Goal: Task Accomplishment & Management: Complete application form

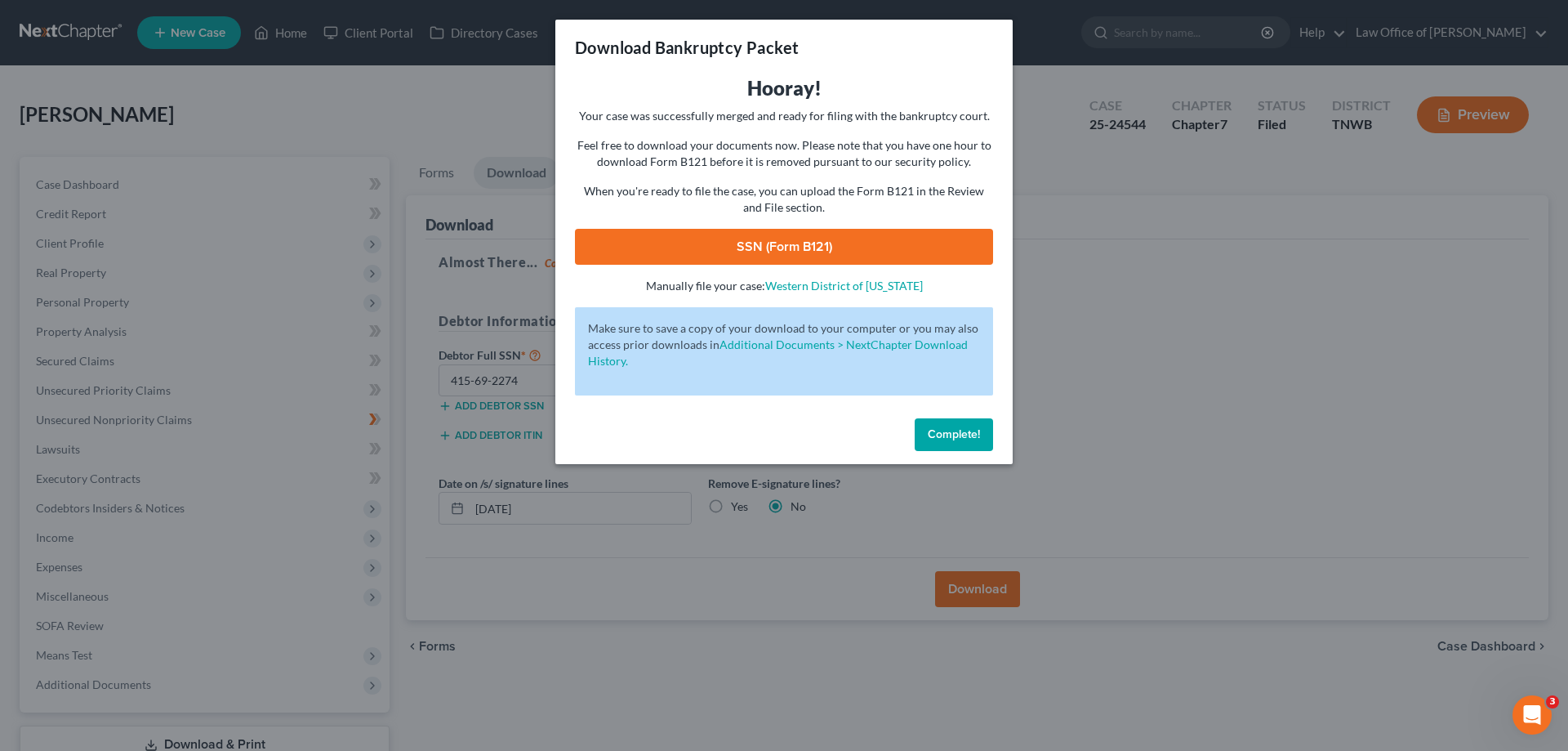
drag, startPoint x: 933, startPoint y: 422, endPoint x: 703, endPoint y: 315, distance: 253.7
click at [934, 421] on button "Complete!" at bounding box center [954, 434] width 78 height 32
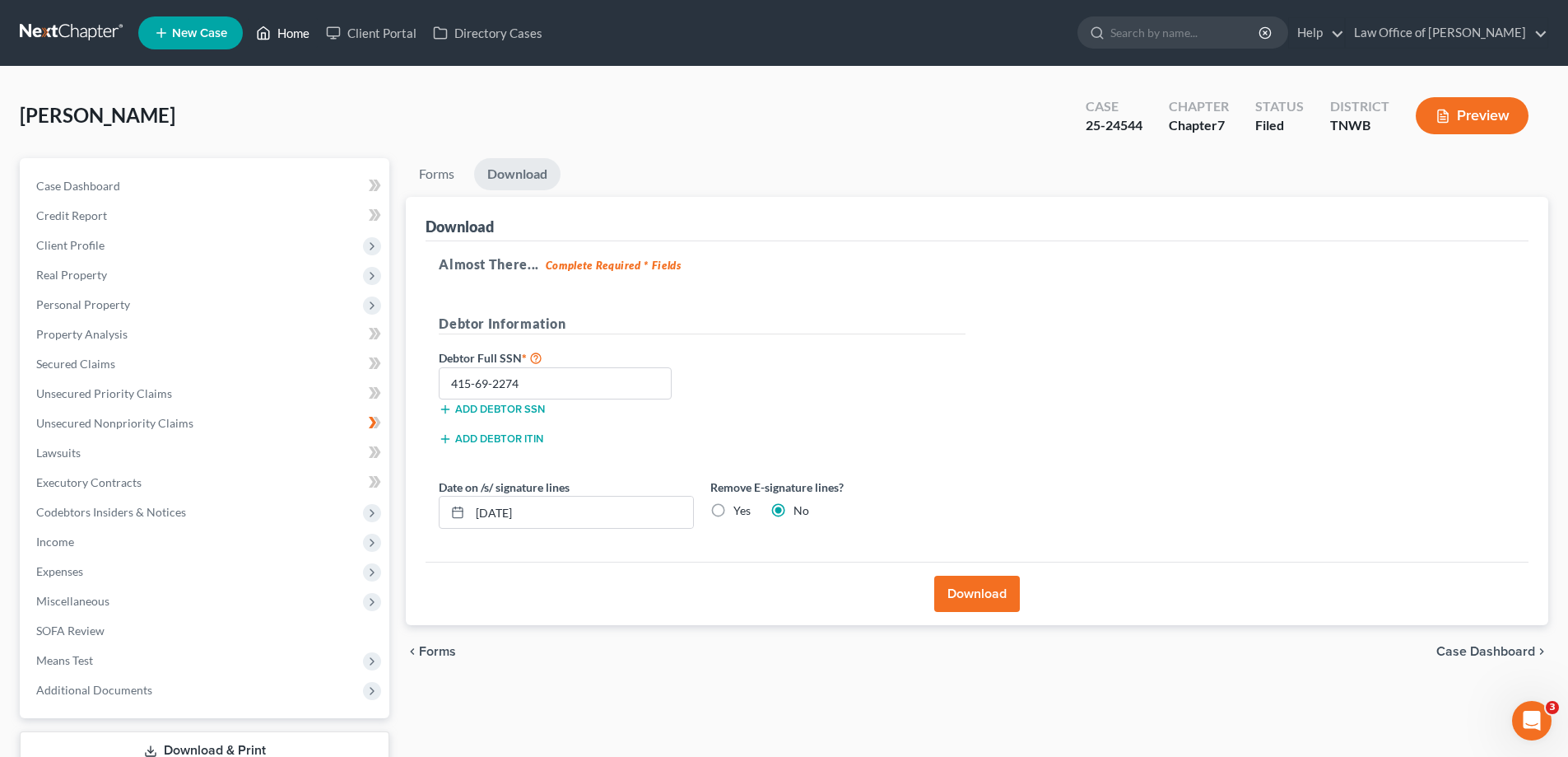
click at [297, 33] on link "Home" at bounding box center [282, 33] width 70 height 29
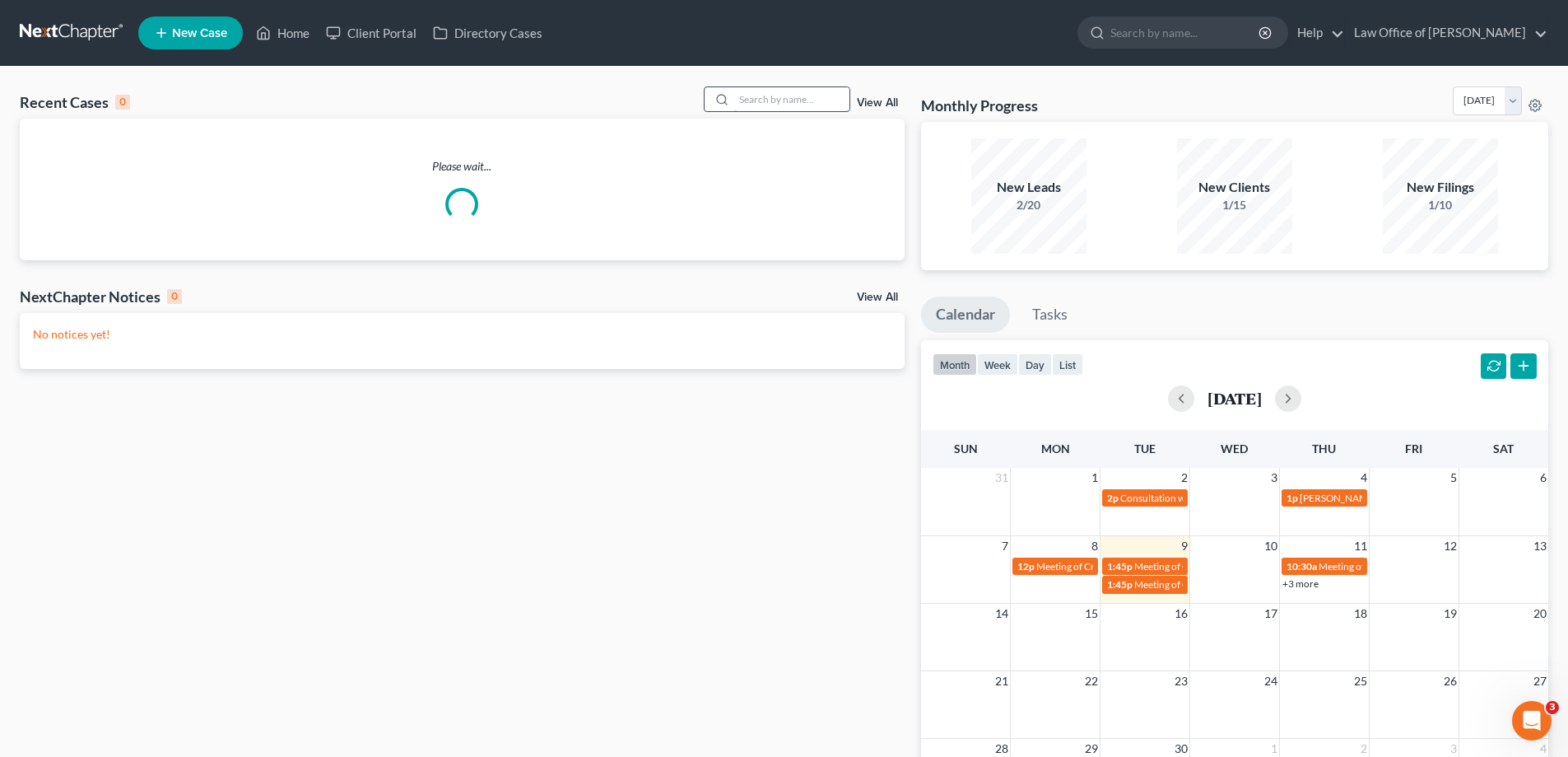
click at [796, 104] on input "search" at bounding box center [791, 99] width 115 height 23
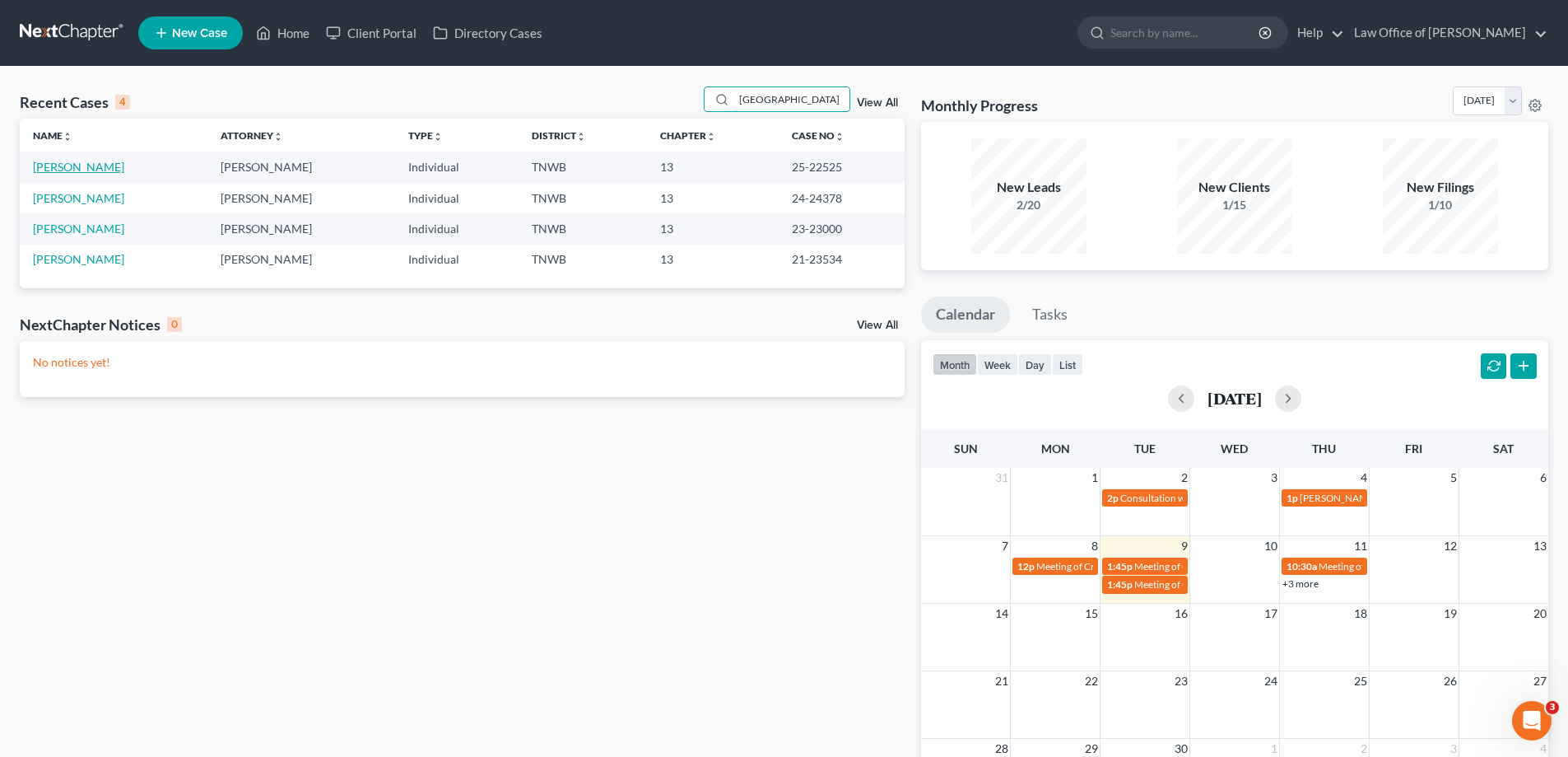
type input "[GEOGRAPHIC_DATA]"
click at [107, 163] on link "[PERSON_NAME]" at bounding box center [78, 166] width 91 height 14
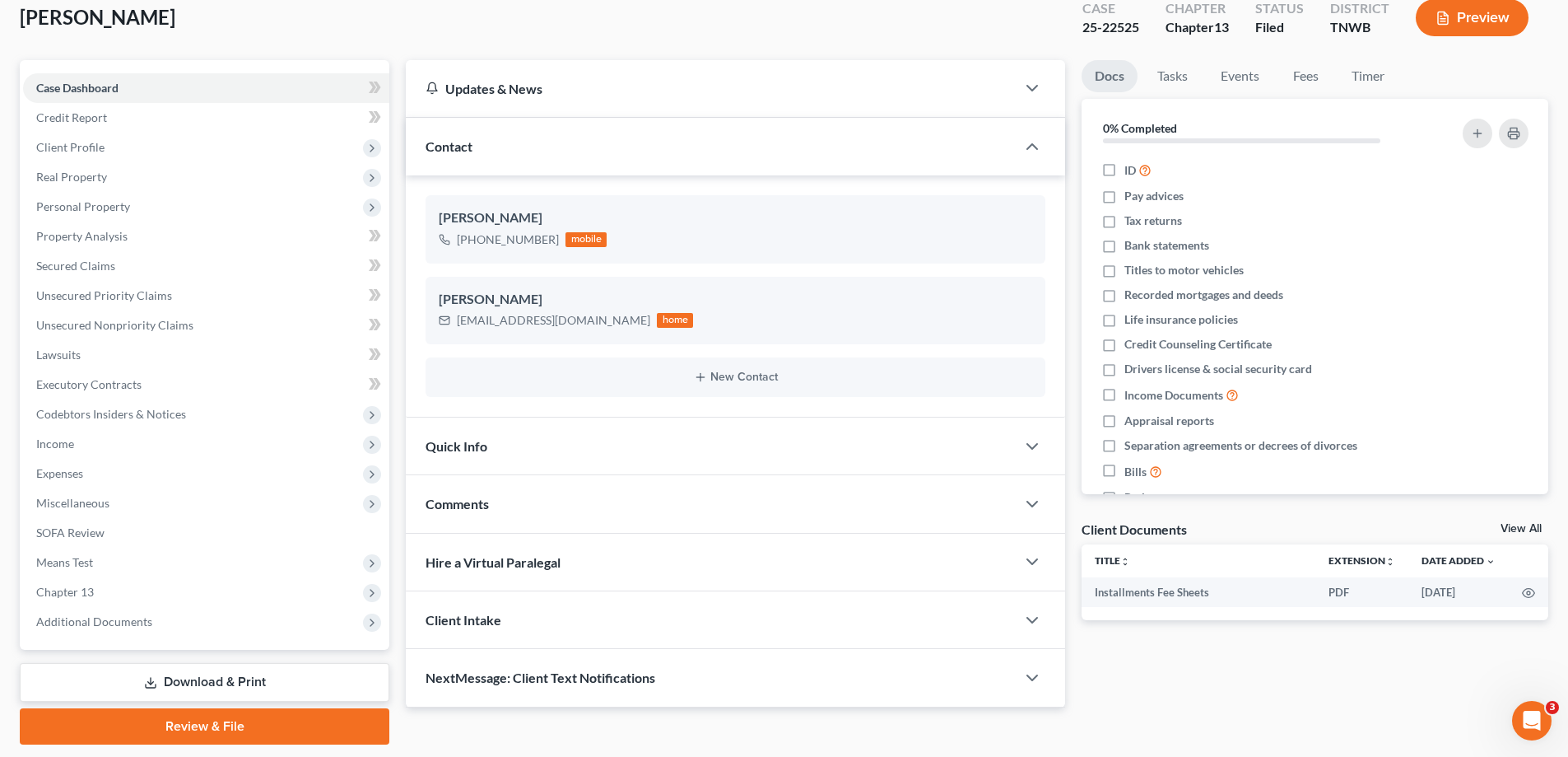
scroll to position [149, 0]
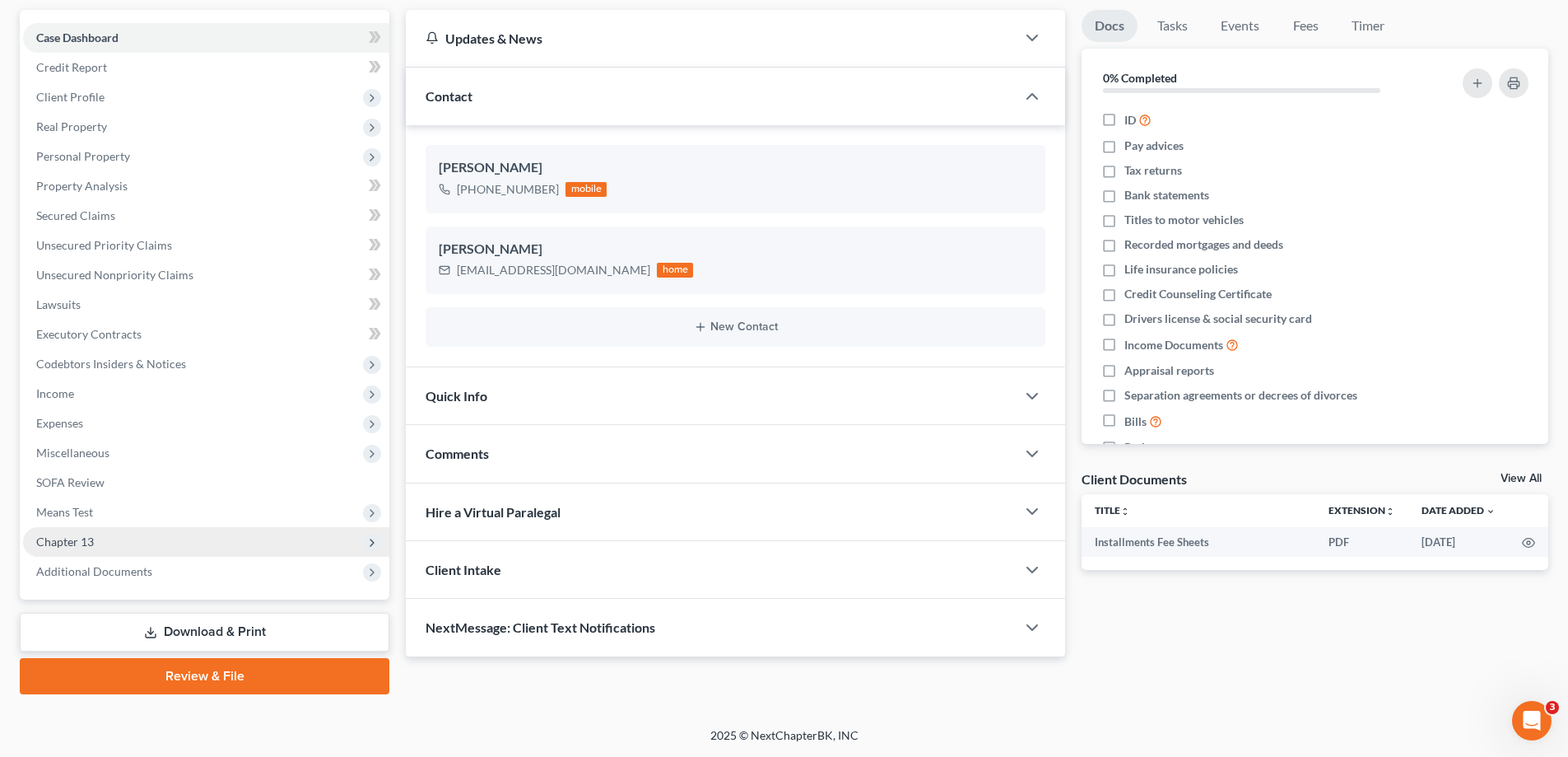
click at [87, 541] on span "Chapter 13" at bounding box center [65, 541] width 58 height 14
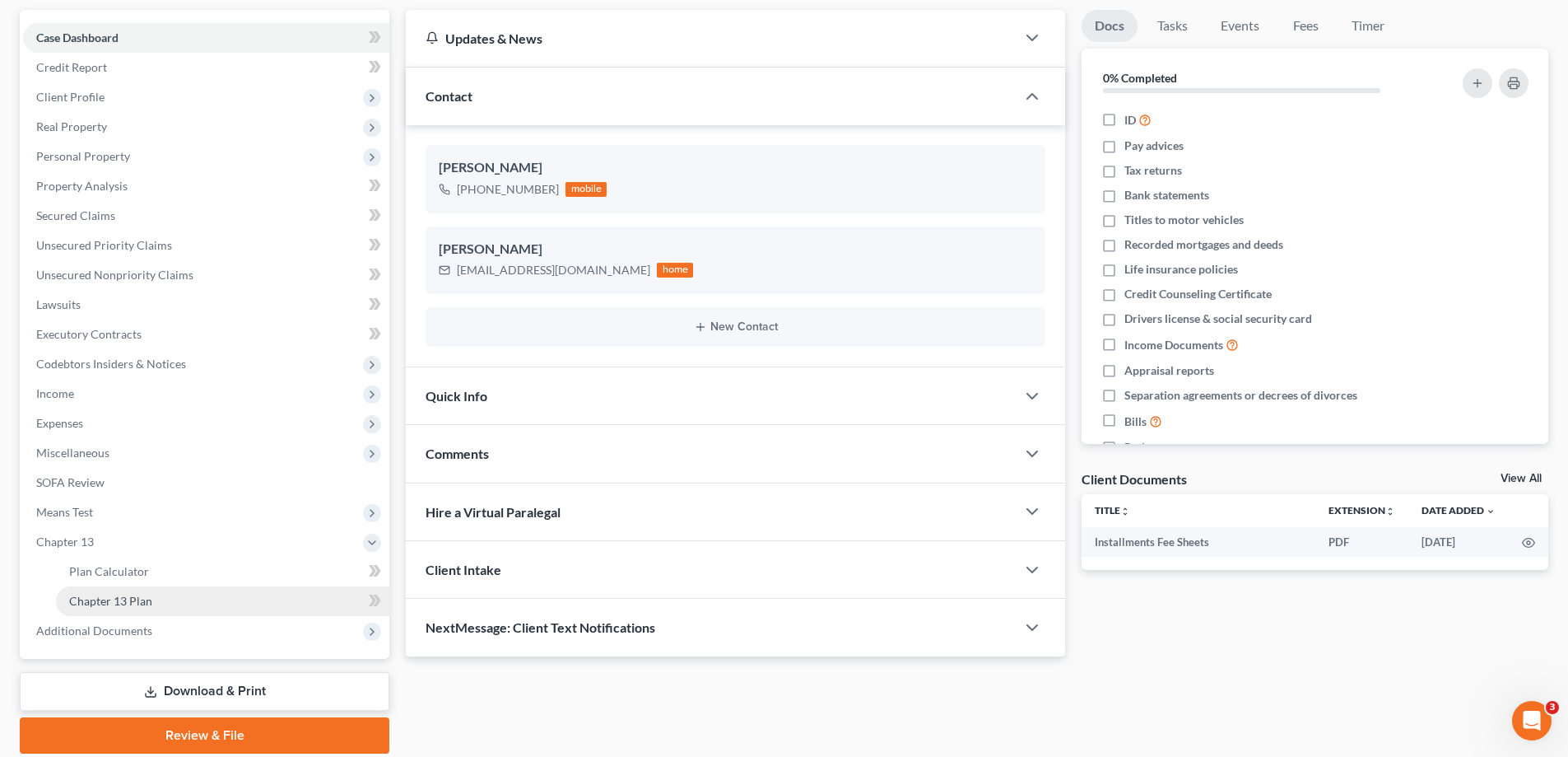
click at [151, 602] on span "Chapter 13 Plan" at bounding box center [110, 600] width 83 height 14
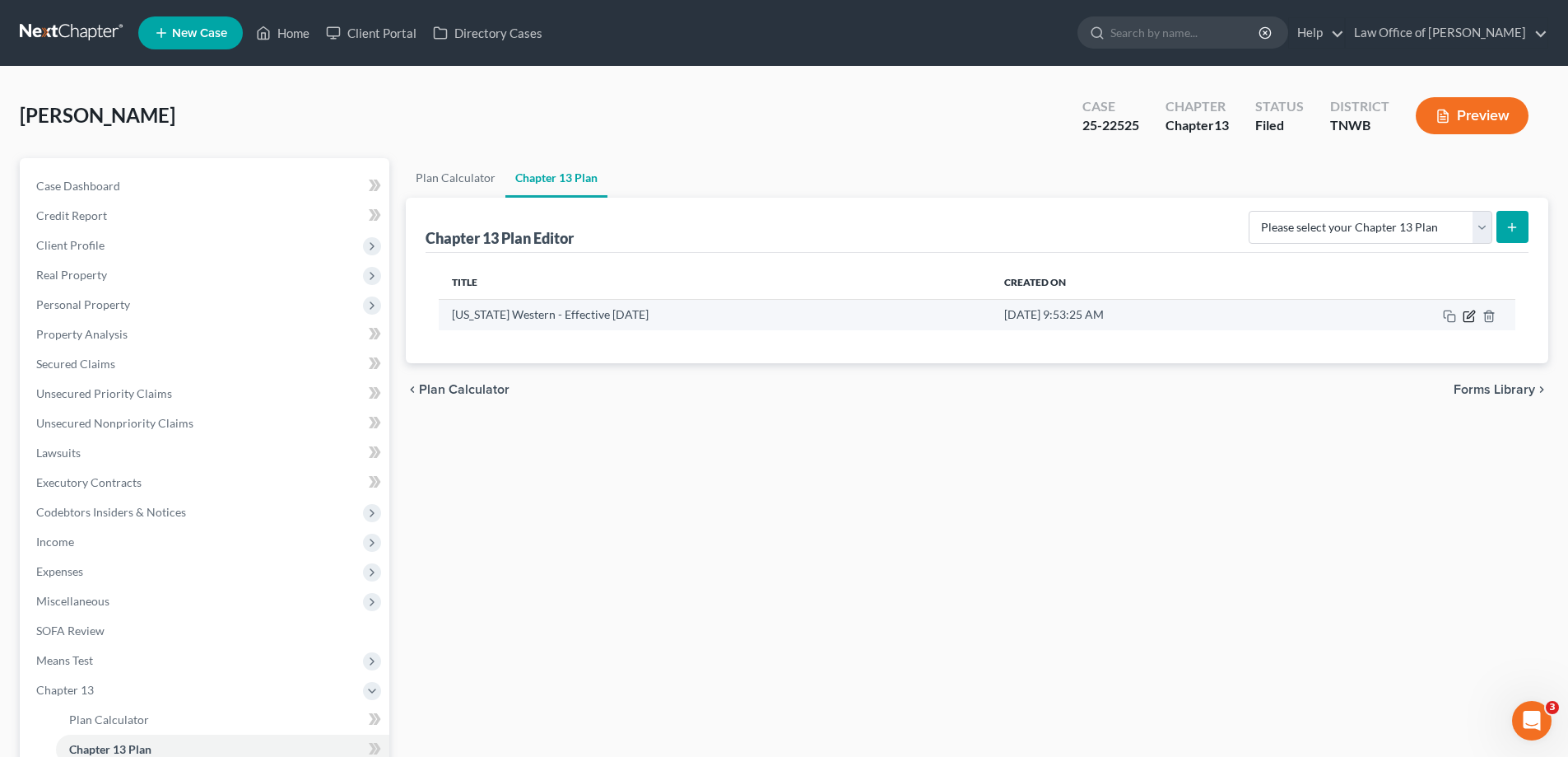
click at [1469, 319] on icon "button" at bounding box center [1470, 316] width 13 height 13
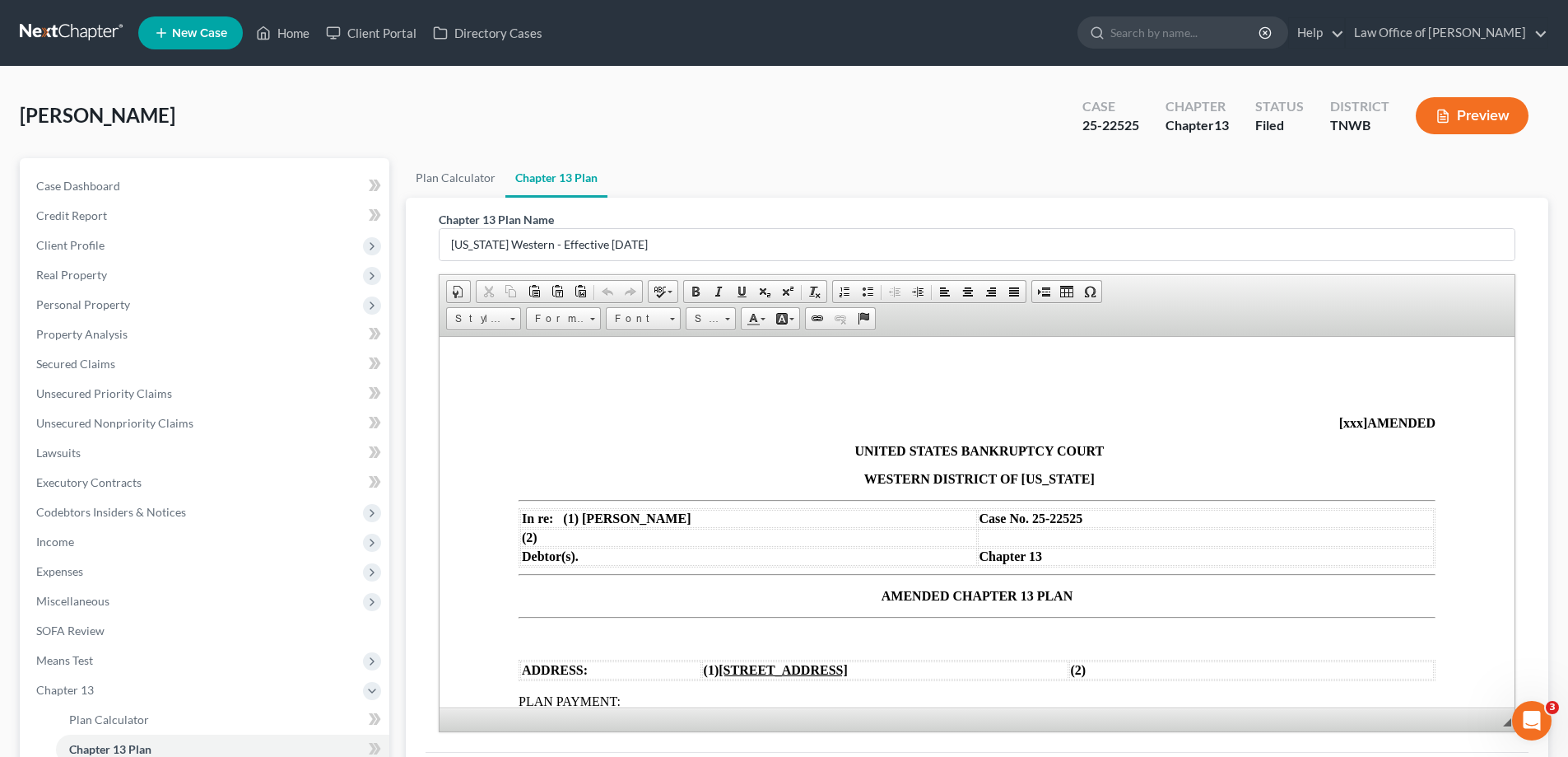
click at [882, 596] on span "AMENDED CHAPTER 13 PLAN" at bounding box center [977, 595] width 191 height 14
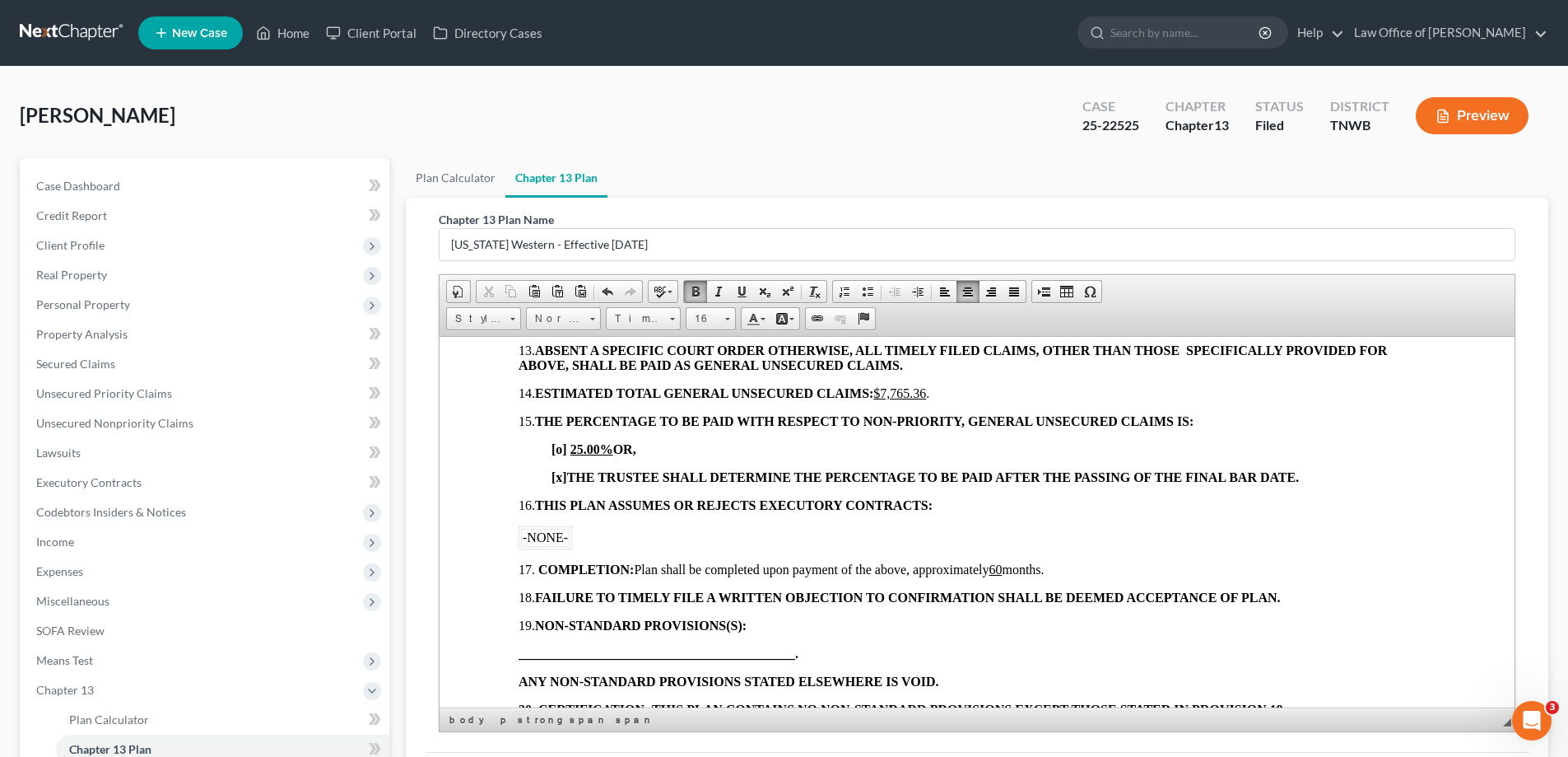
scroll to position [1718, 0]
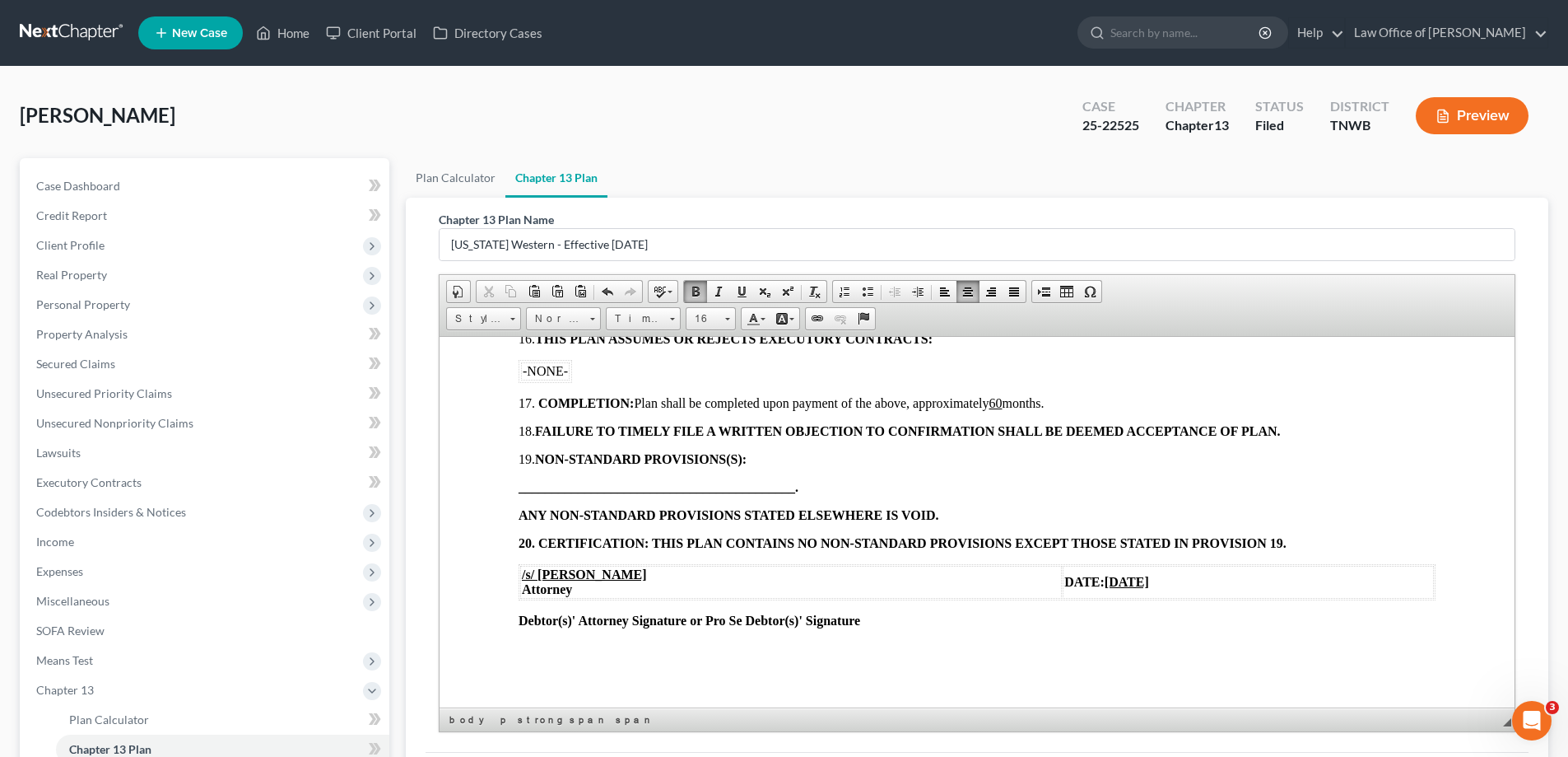
click at [523, 479] on span "__________________________________________" at bounding box center [657, 486] width 277 height 14
click at [744, 293] on span at bounding box center [742, 291] width 13 height 13
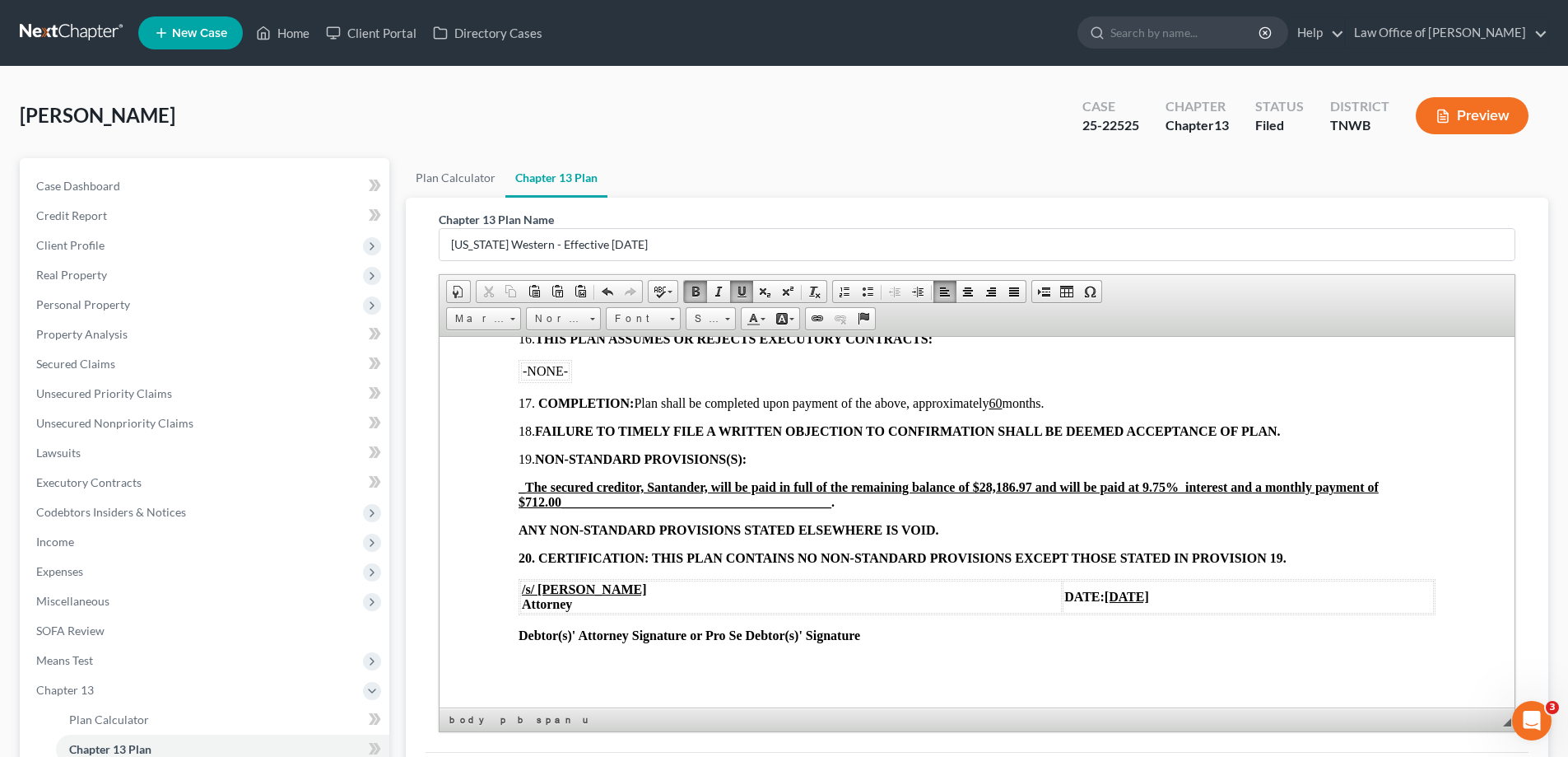
click at [1105, 598] on u "[DATE]" at bounding box center [1127, 596] width 44 height 14
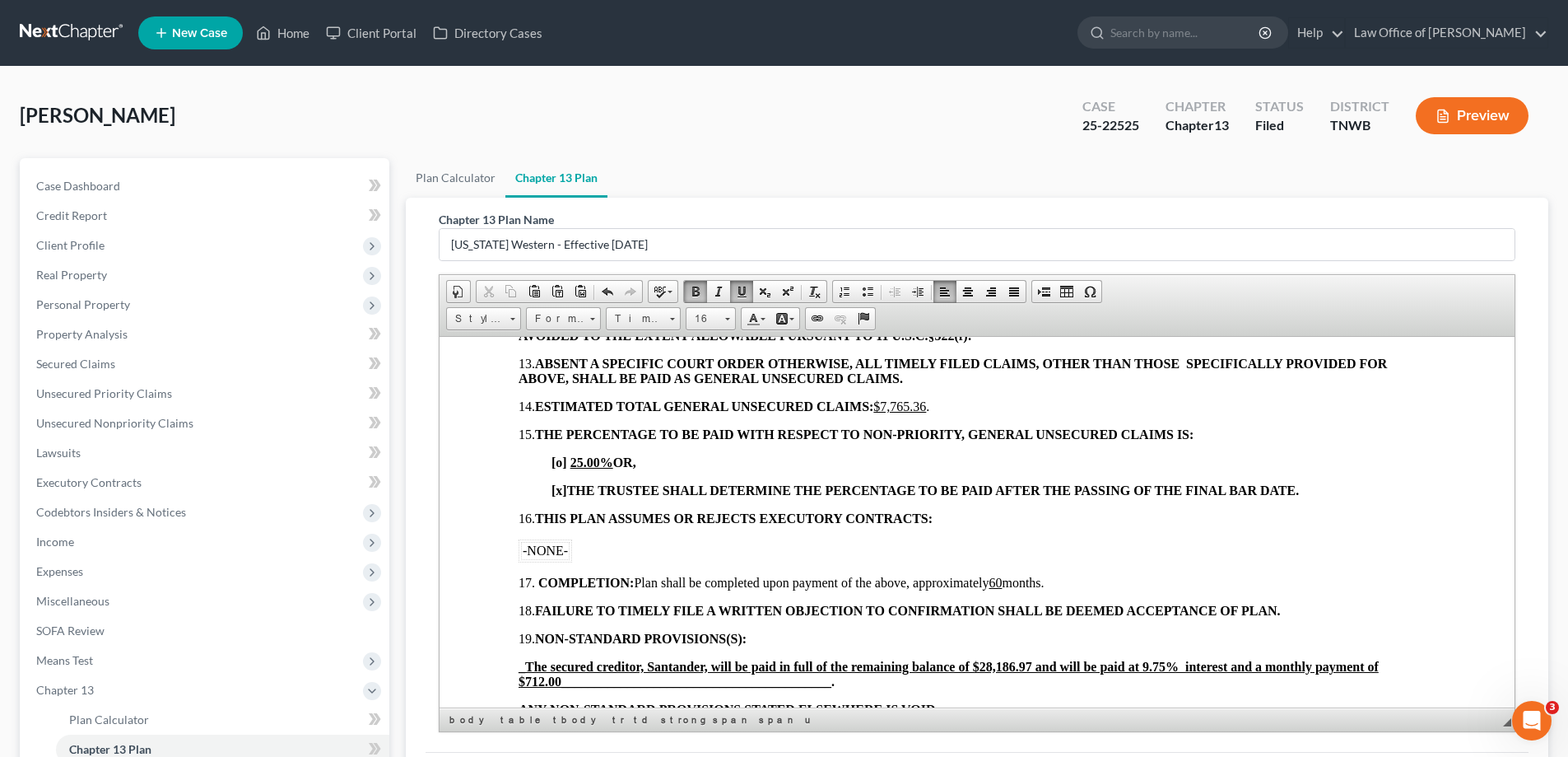
scroll to position [1732, 0]
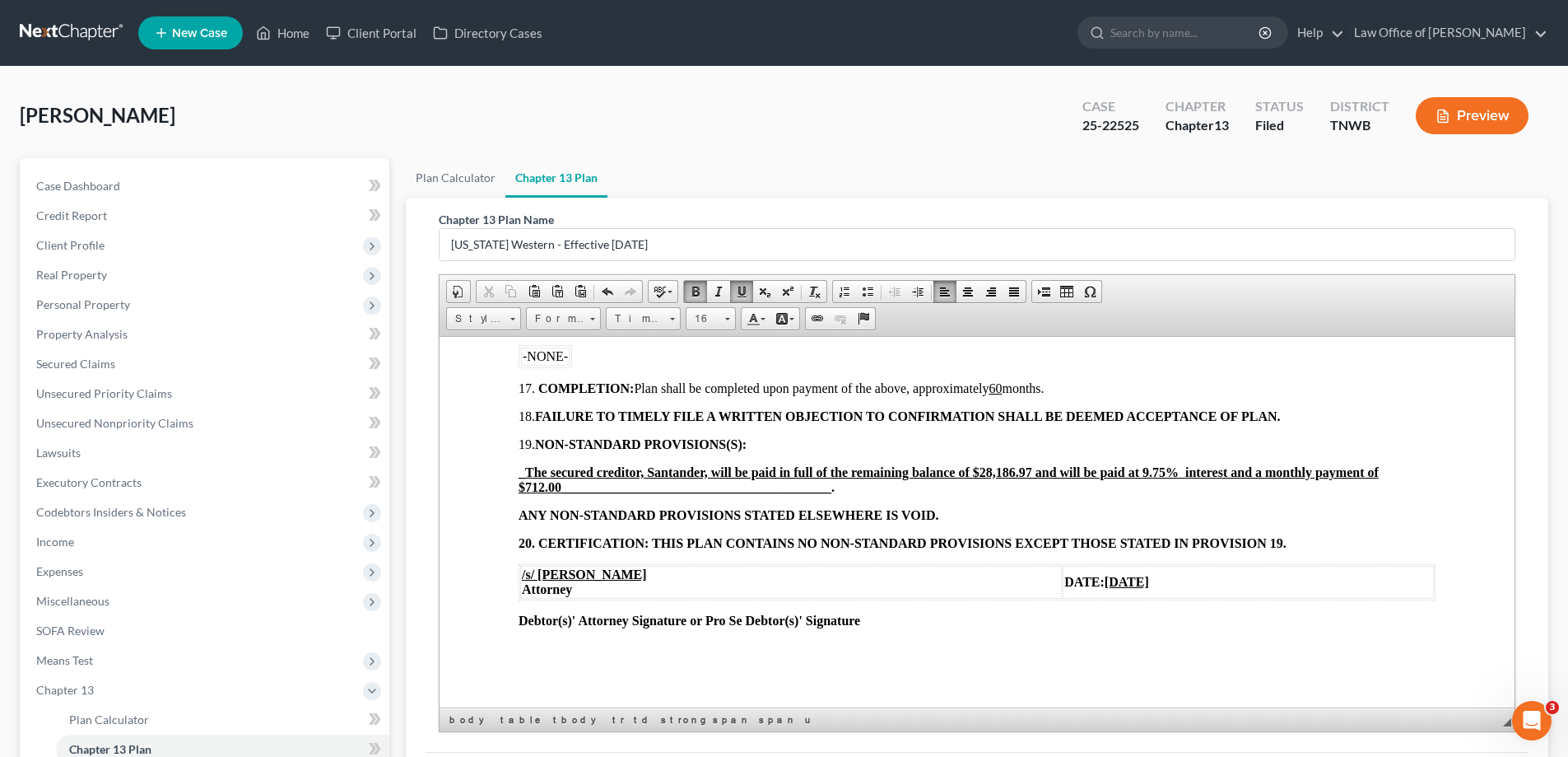
click at [586, 491] on span "_ The secured creditor, Santander, will be paid in full of the remaining balanc…" at bounding box center [948, 478] width 860 height 29
click at [564, 484] on span "_ The secured creditor, Santander, will be paid in full of the remaining balanc…" at bounding box center [948, 478] width 860 height 29
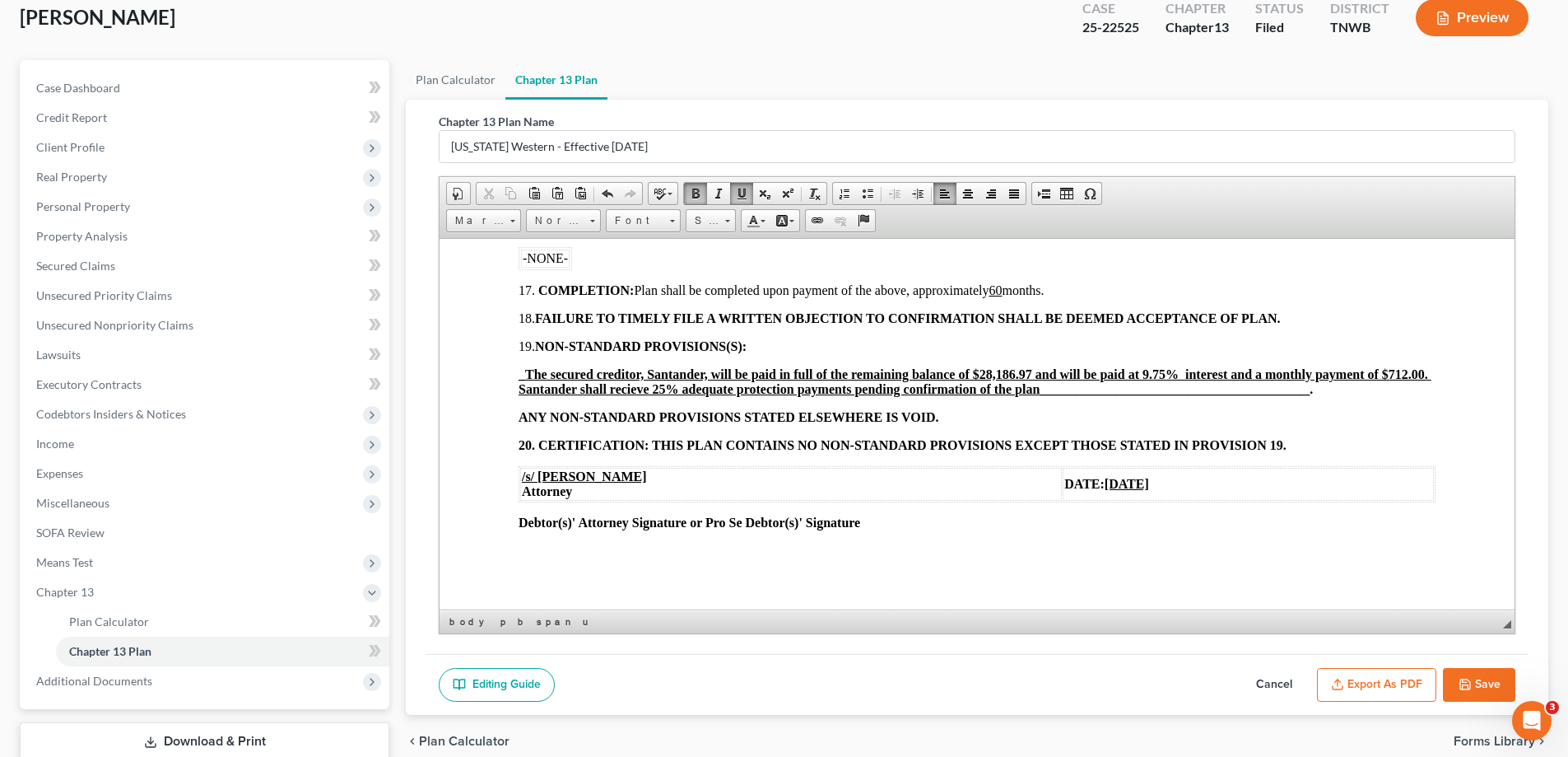
scroll to position [207, 0]
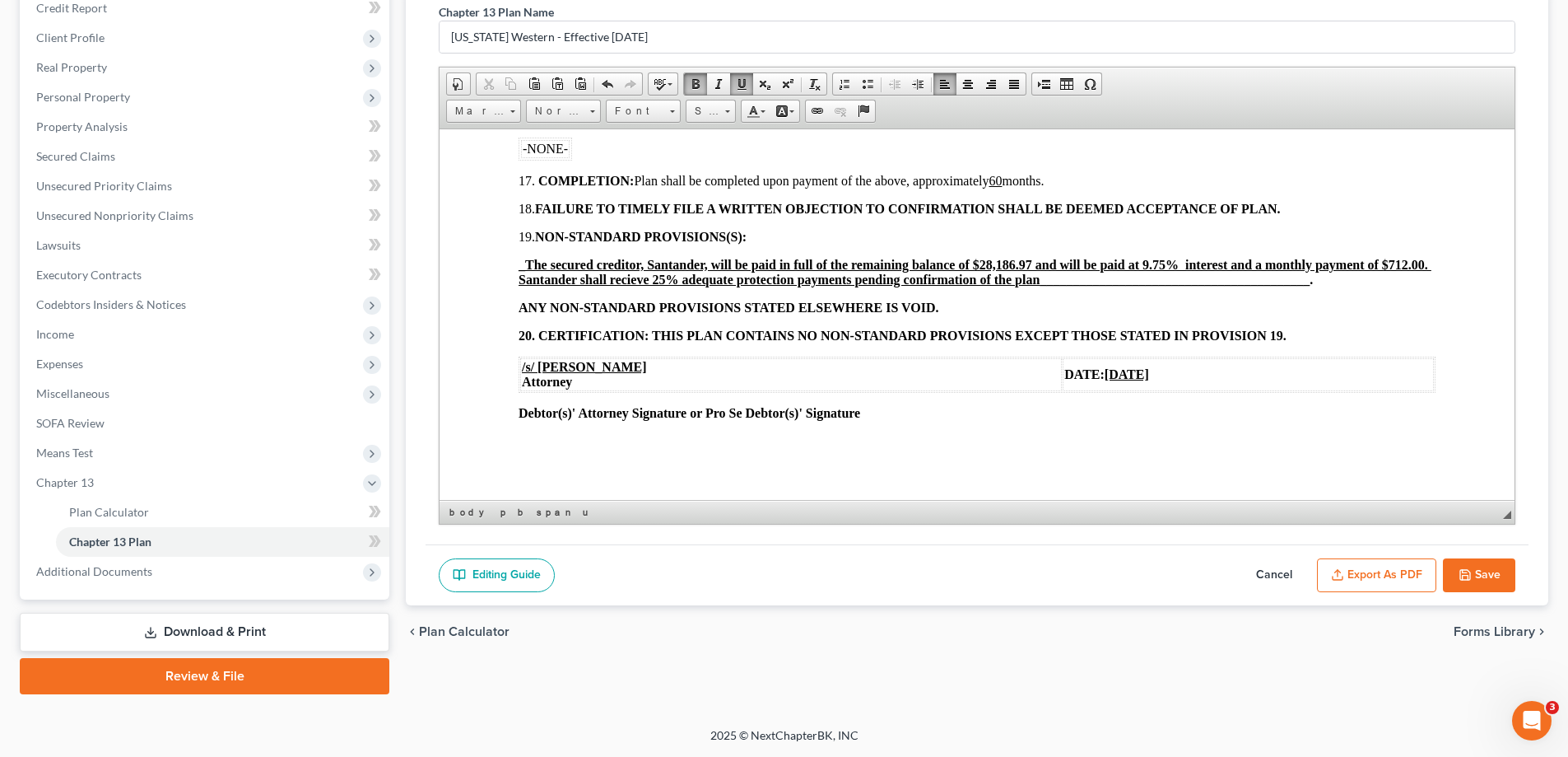
click at [1477, 569] on button "Save" at bounding box center [1479, 575] width 72 height 34
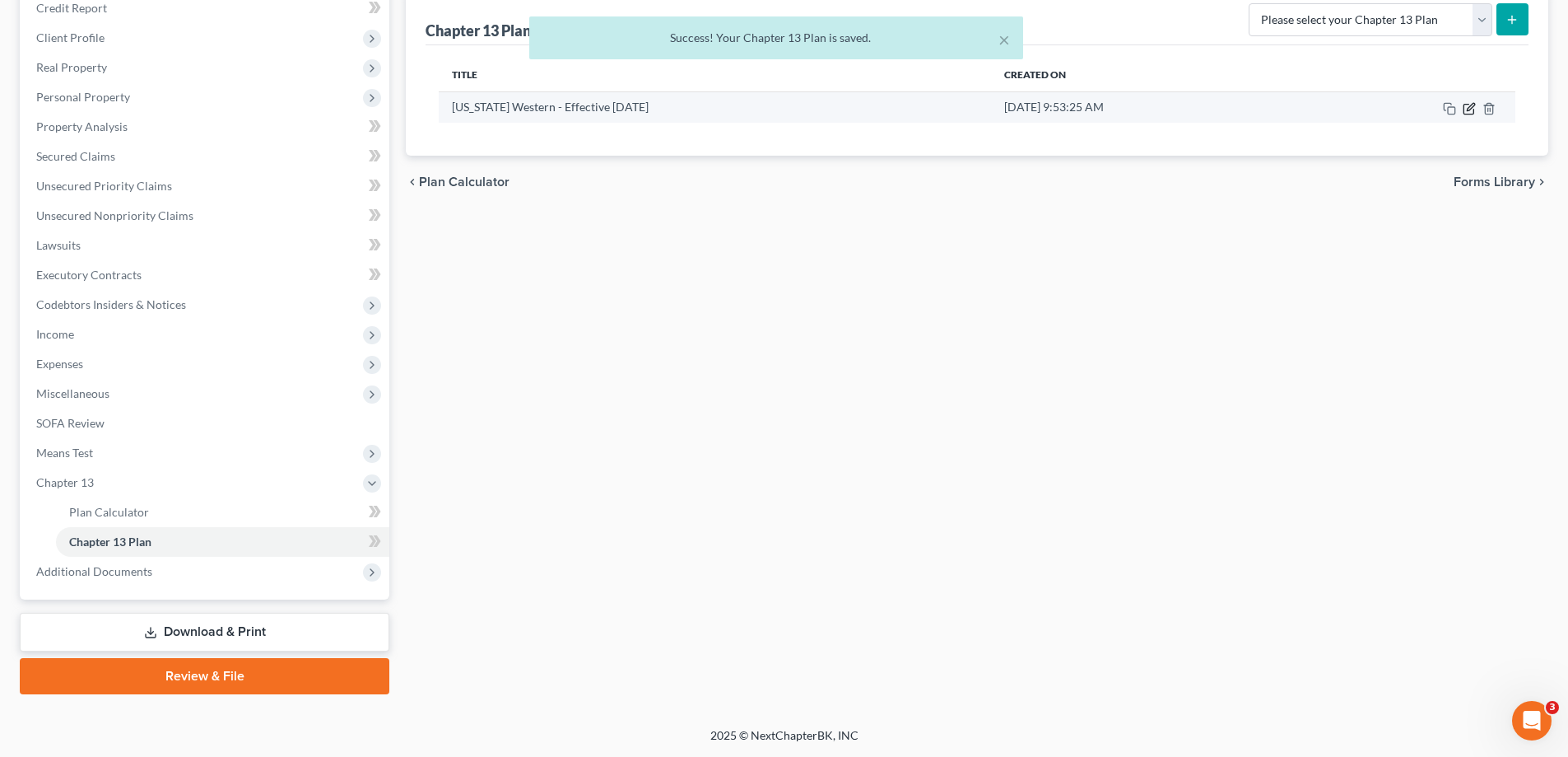
click at [1467, 108] on icon "button" at bounding box center [1470, 107] width 8 height 8
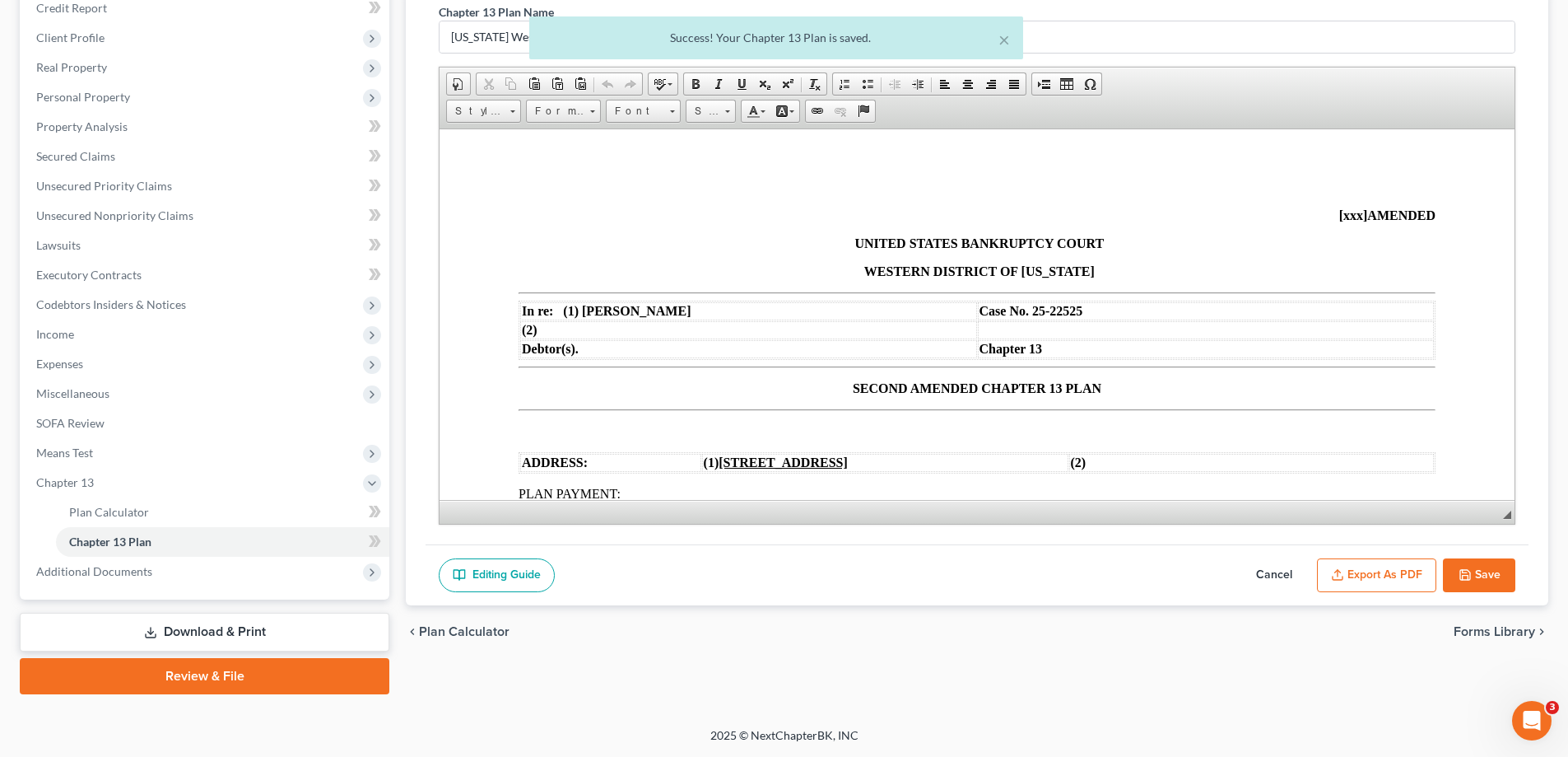
scroll to position [0, 0]
click at [1398, 571] on button "Export as PDF" at bounding box center [1377, 575] width 119 height 34
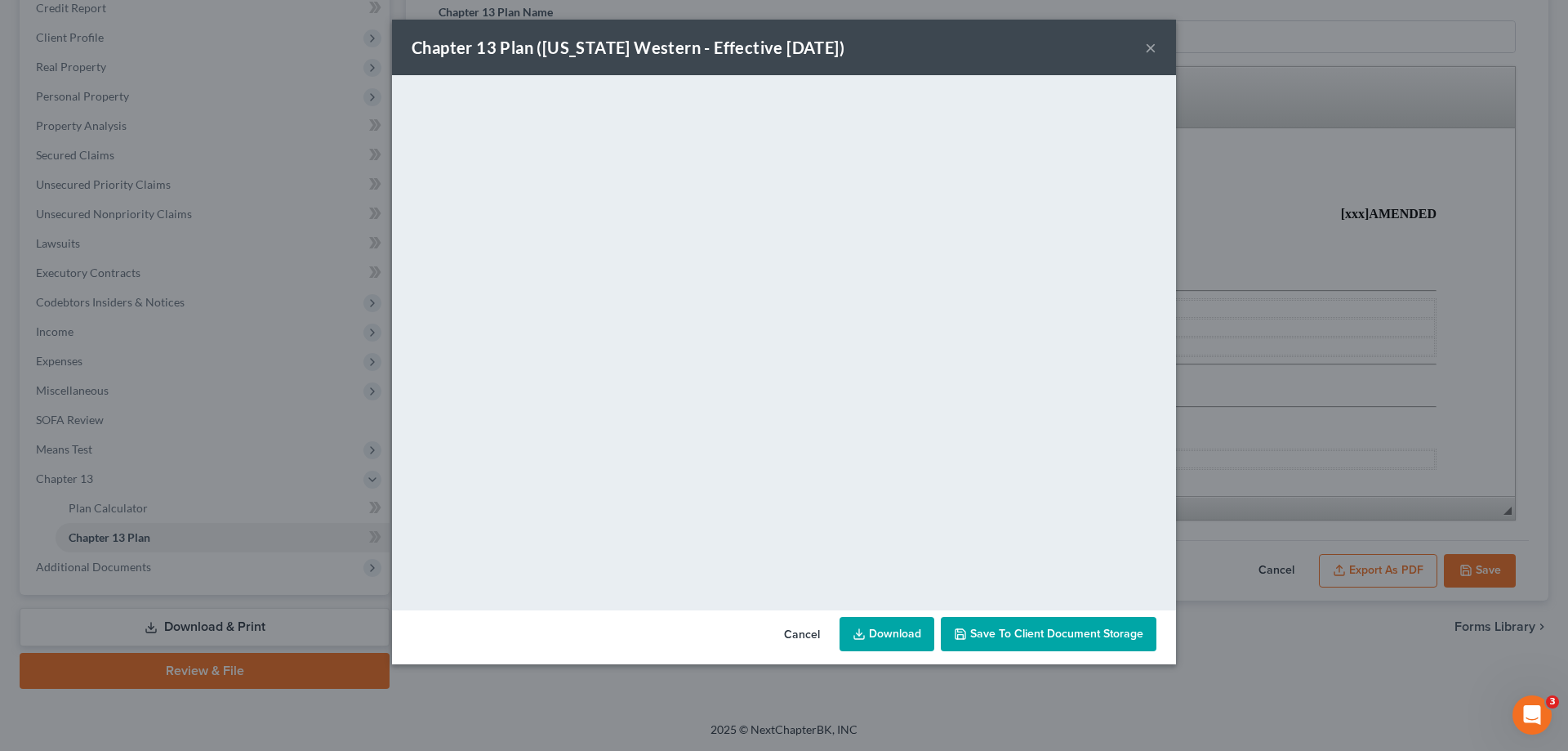
click at [1105, 45] on div "Chapter 13 Plan ([US_STATE] Western - Effective [DATE]) ×" at bounding box center [784, 47] width 784 height 56
click at [1152, 49] on button "×" at bounding box center [1151, 47] width 12 height 20
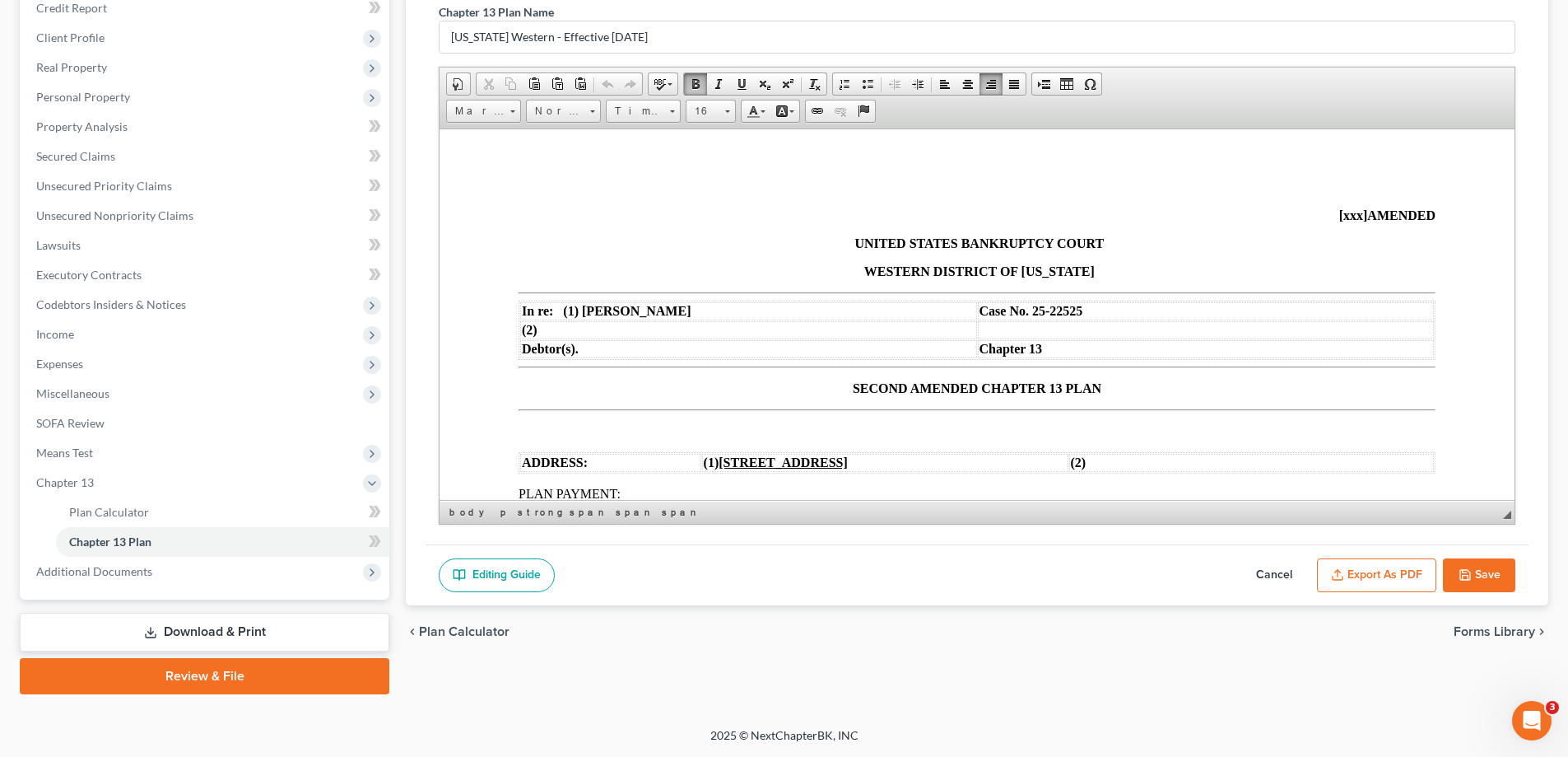
click at [902, 389] on span "SECOND AMENDED CHAPTER 13 PLAN" at bounding box center [977, 387] width 248 height 14
click at [1495, 565] on button "Save" at bounding box center [1479, 575] width 72 height 34
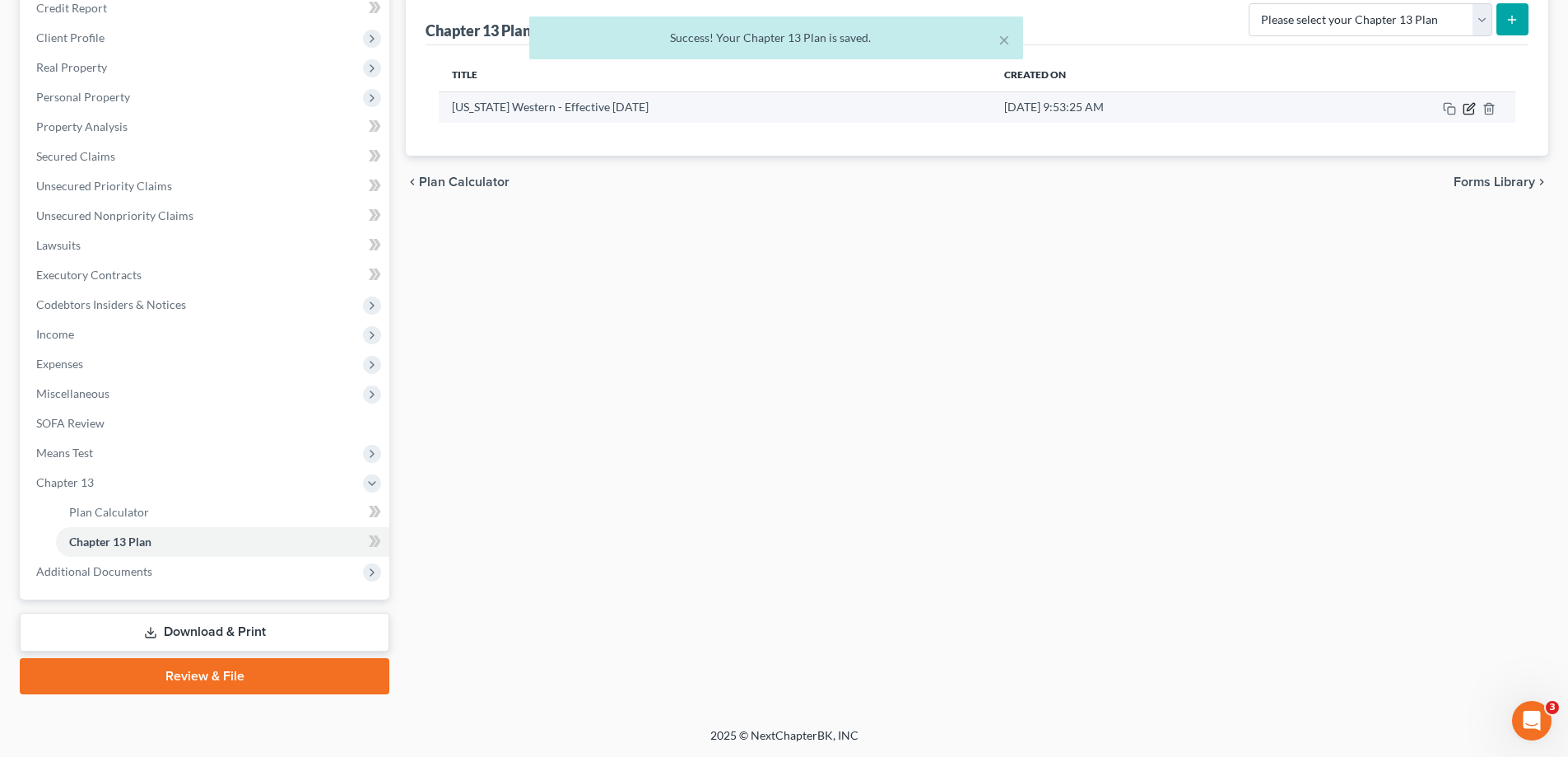
click at [1472, 111] on icon "button" at bounding box center [1470, 109] width 13 height 13
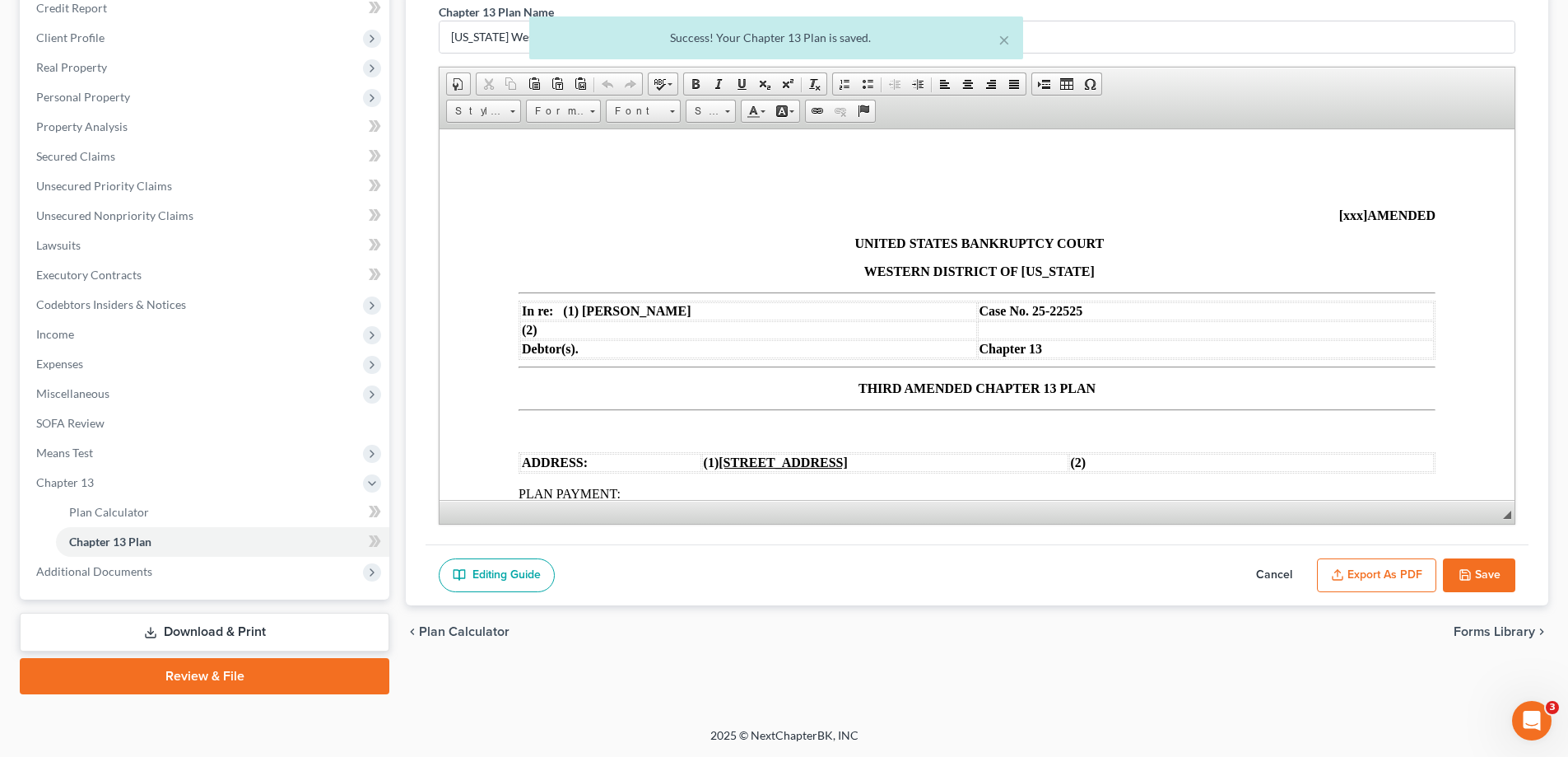
click at [1343, 572] on icon "button" at bounding box center [1338, 575] width 13 height 13
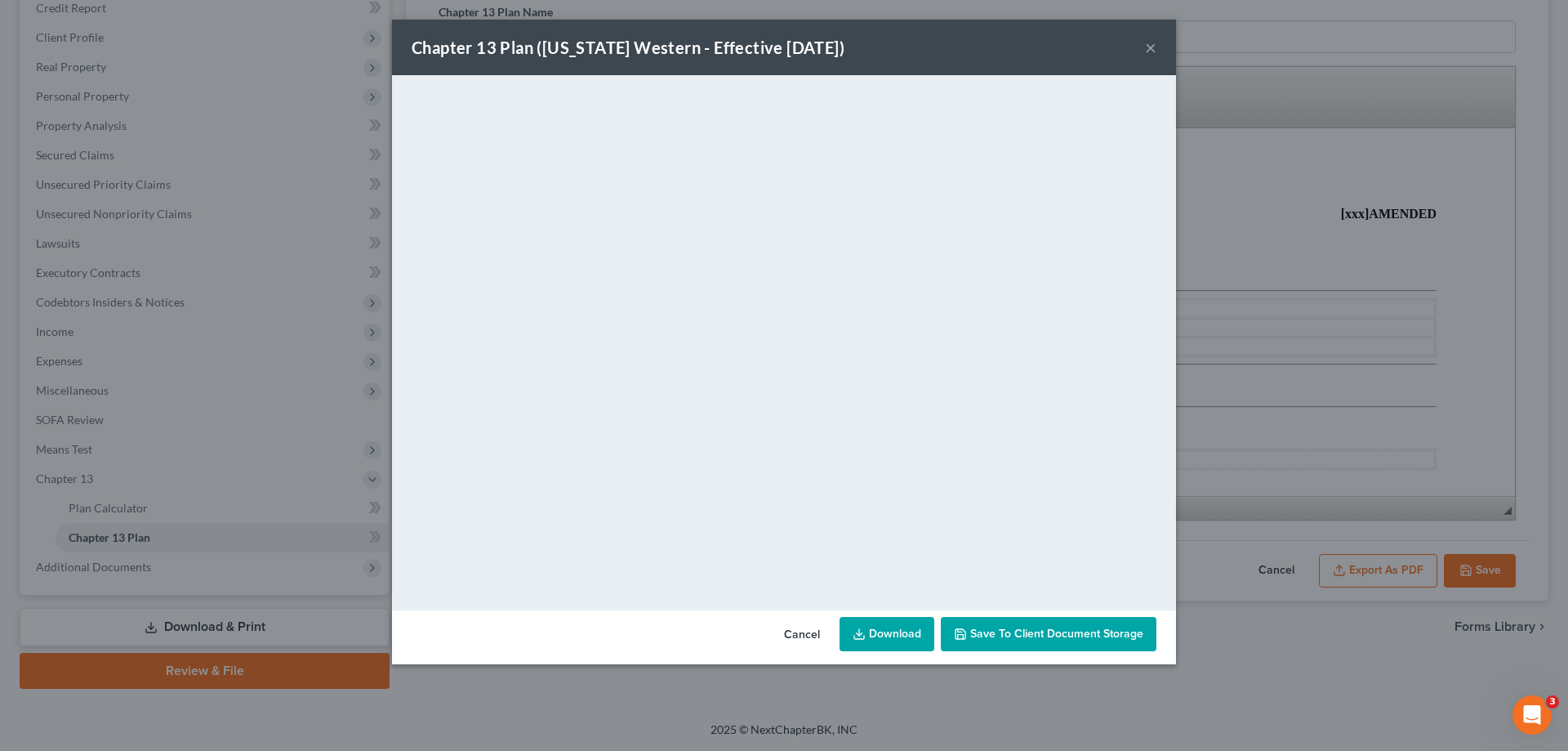
click at [1088, 47] on div "Chapter 13 Plan ([US_STATE] Western - Effective [DATE]) ×" at bounding box center [784, 47] width 784 height 56
click at [1150, 45] on button "×" at bounding box center [1151, 47] width 12 height 20
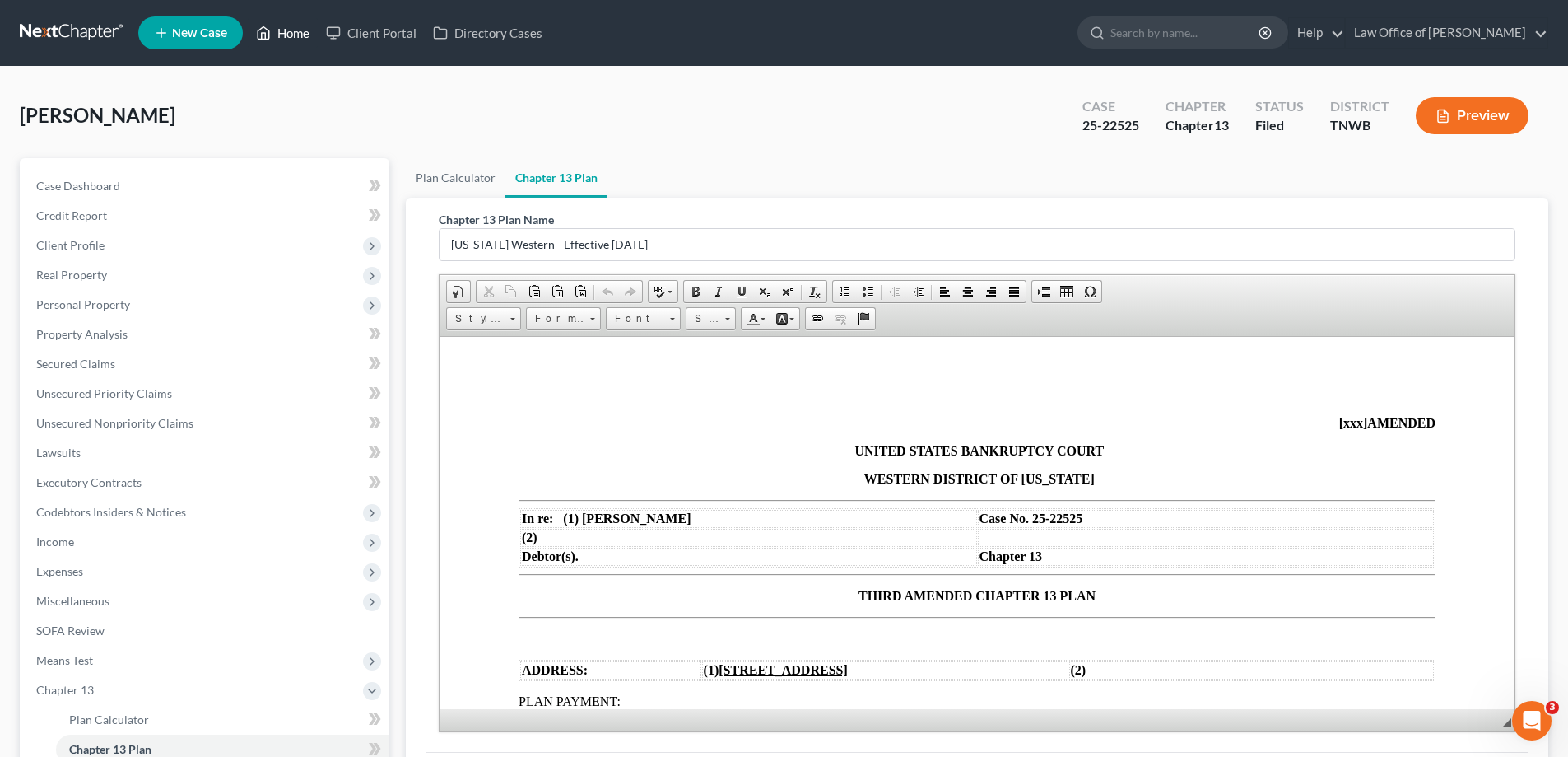
click at [307, 30] on link "Home" at bounding box center [282, 33] width 70 height 29
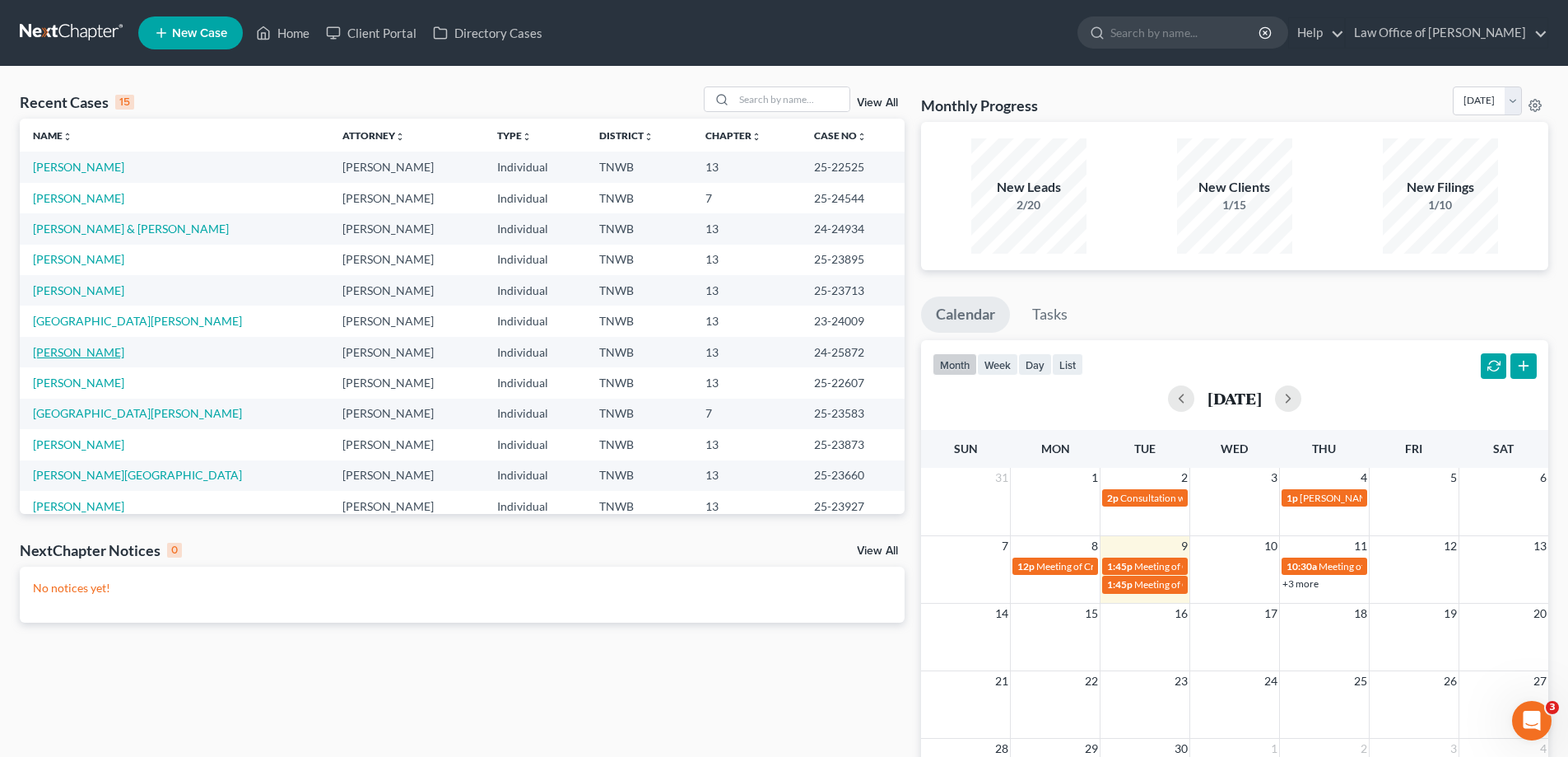
click at [81, 353] on link "[PERSON_NAME]" at bounding box center [78, 352] width 91 height 14
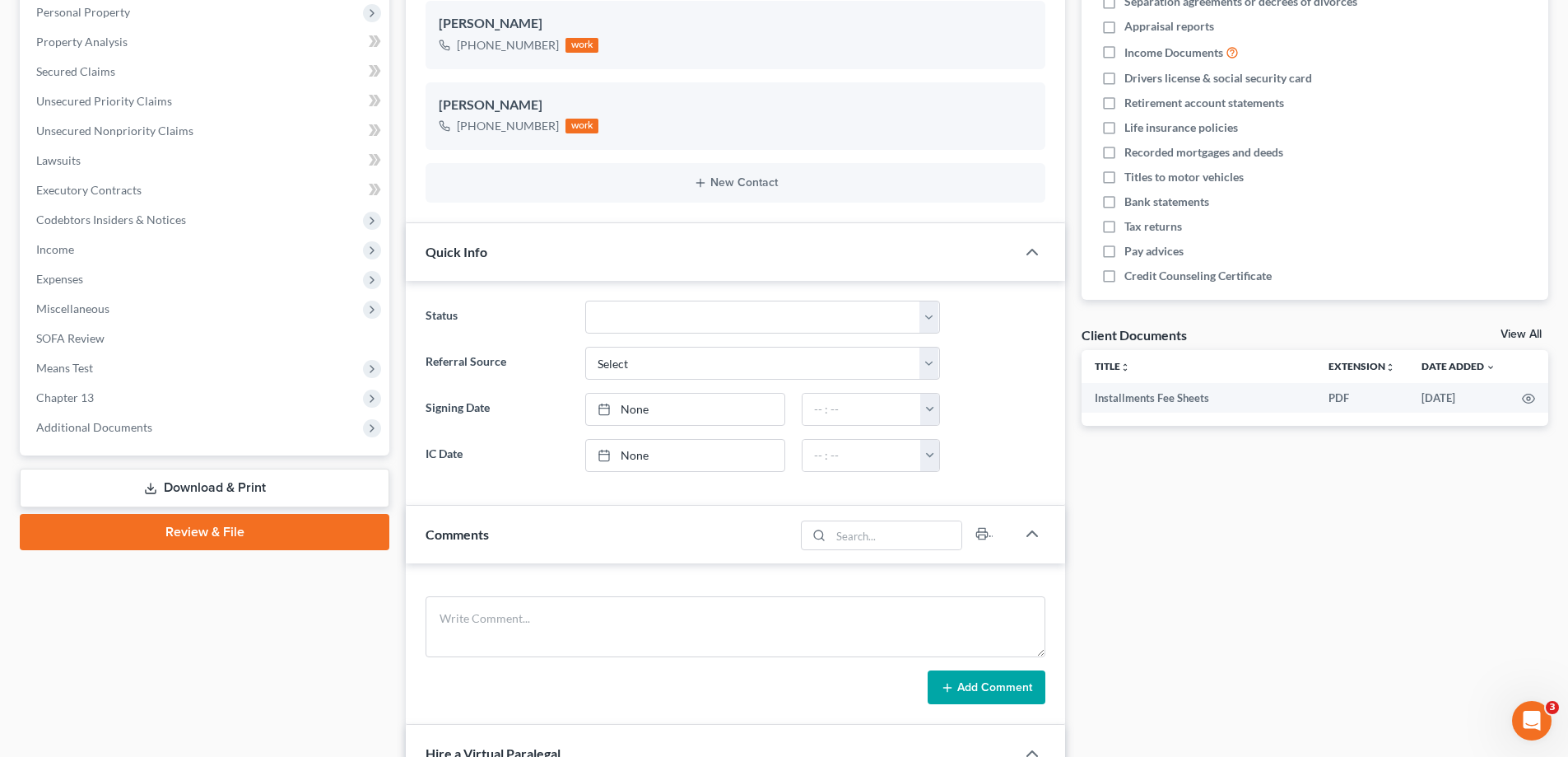
scroll to position [329, 0]
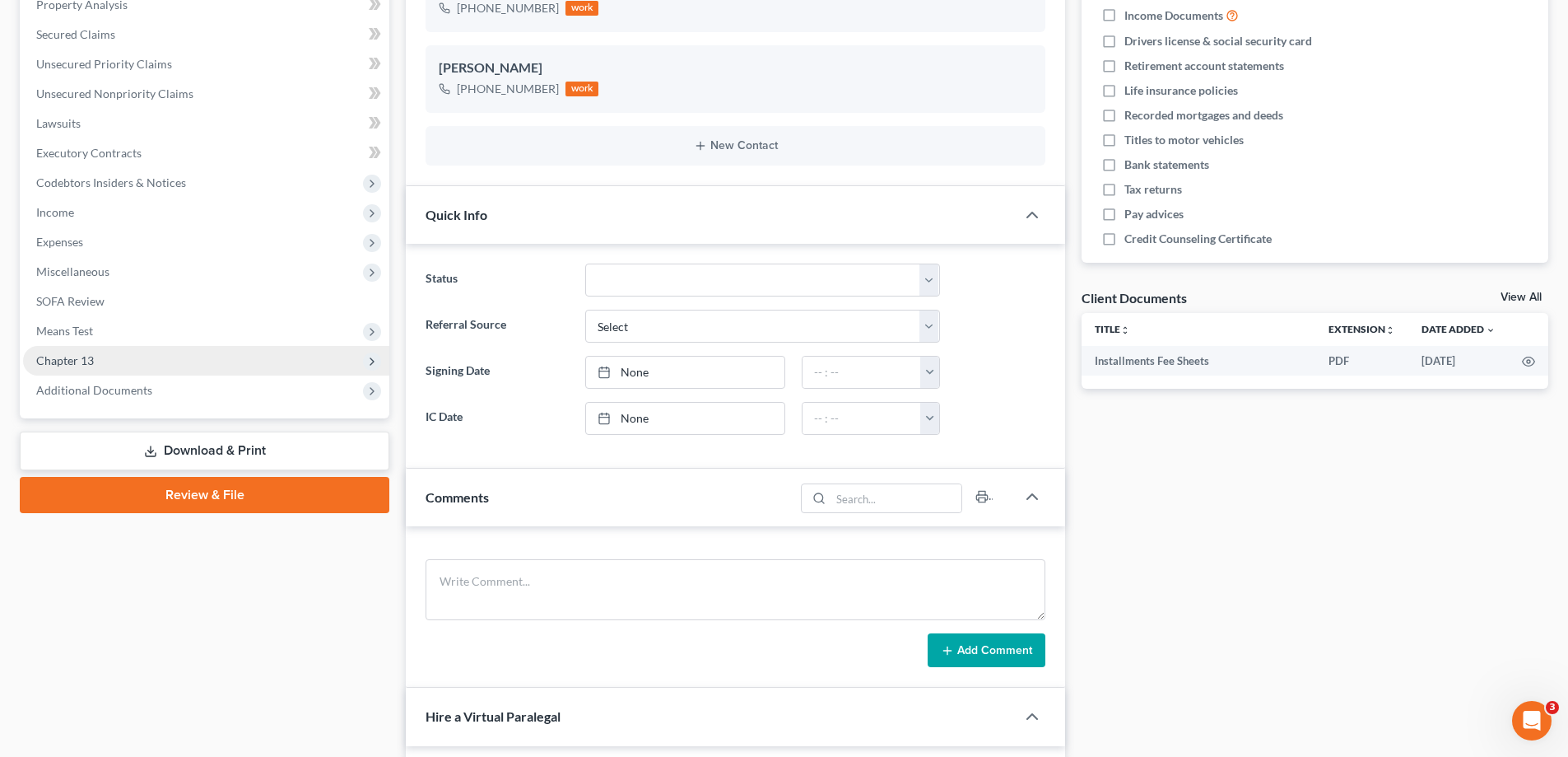
click at [90, 359] on span "Chapter 13" at bounding box center [65, 360] width 58 height 14
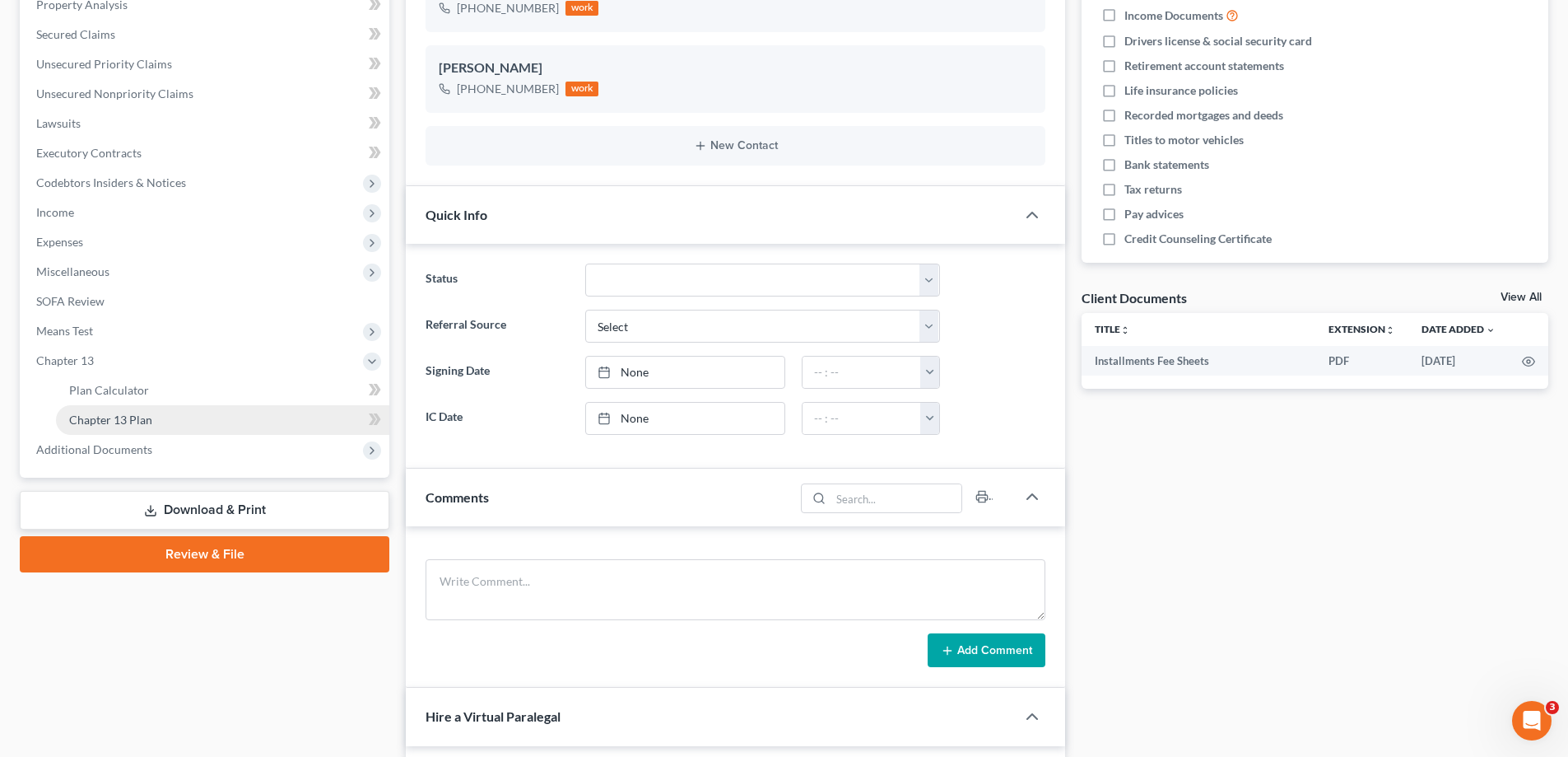
click at [127, 424] on span "Chapter 13 Plan" at bounding box center [110, 420] width 83 height 14
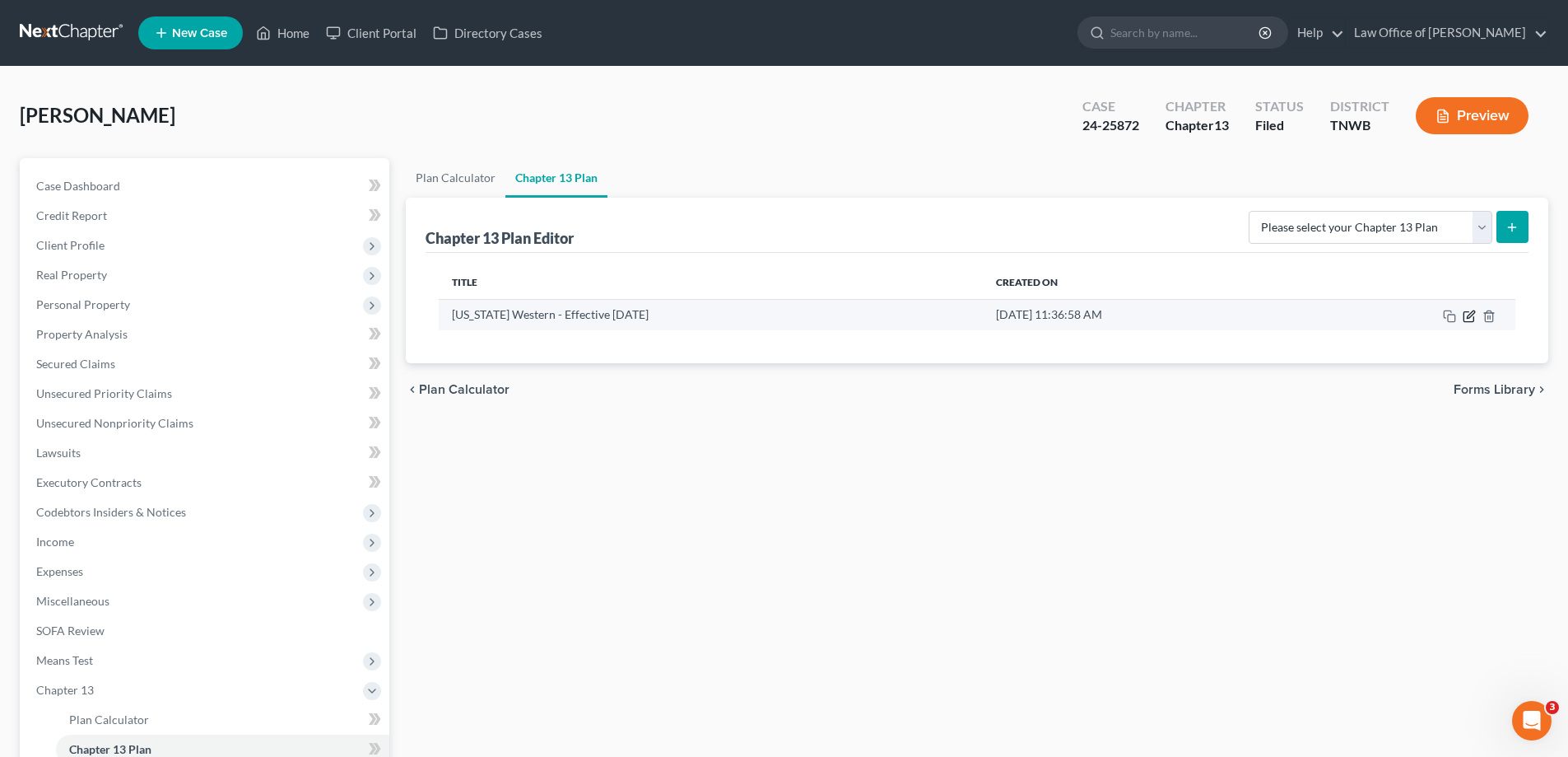
click at [1468, 320] on icon "button" at bounding box center [1470, 316] width 13 height 13
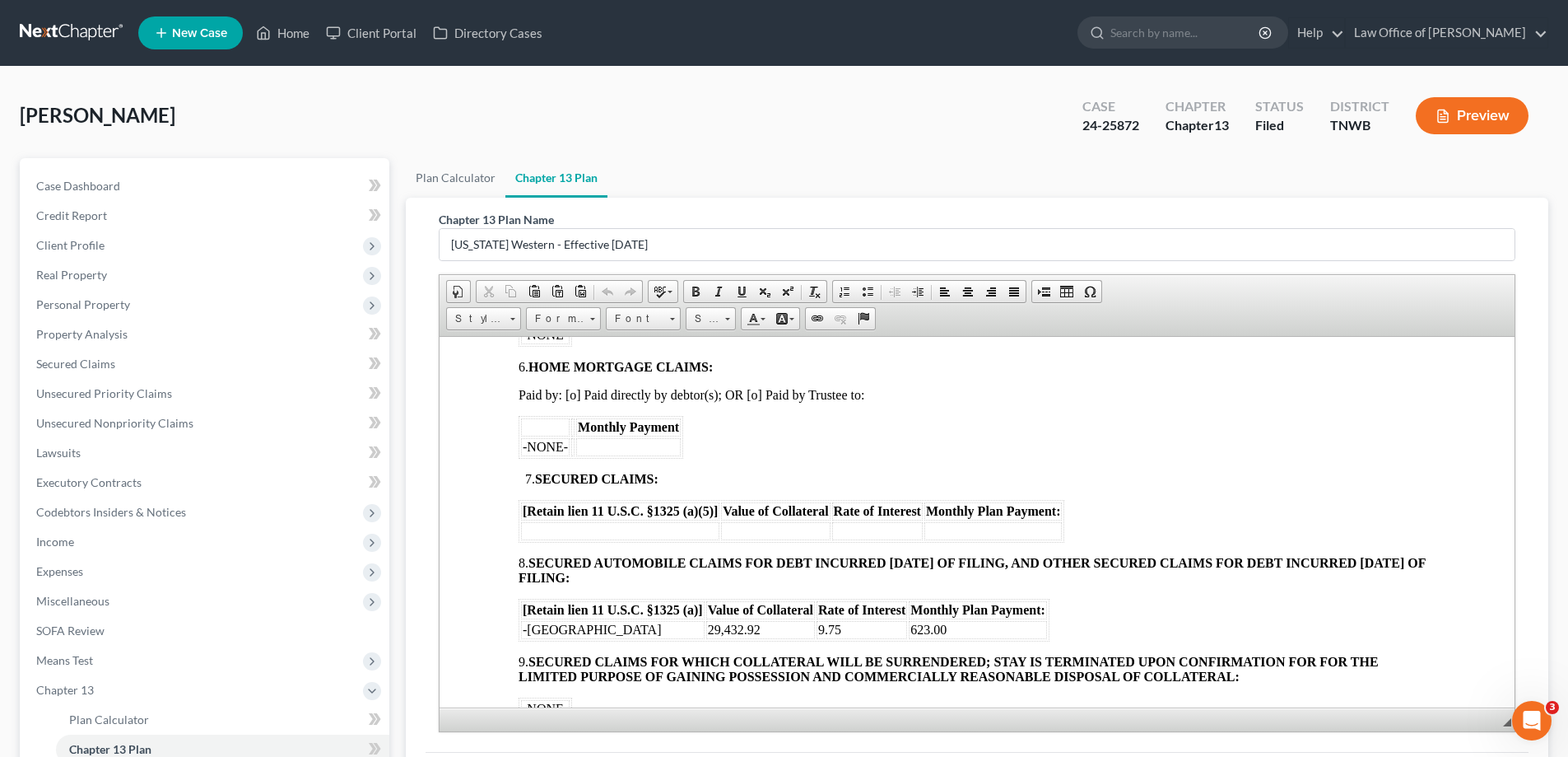
scroll to position [1071, 0]
